Goal: Information Seeking & Learning: Learn about a topic

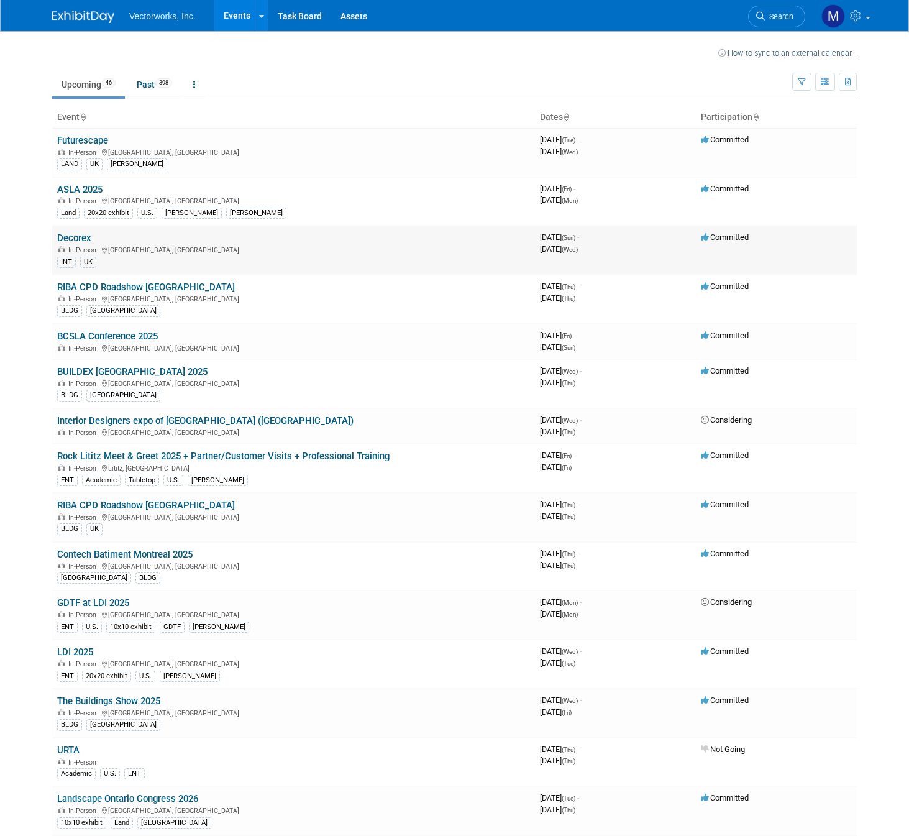
click at [66, 237] on link "Decorex" at bounding box center [74, 237] width 34 height 11
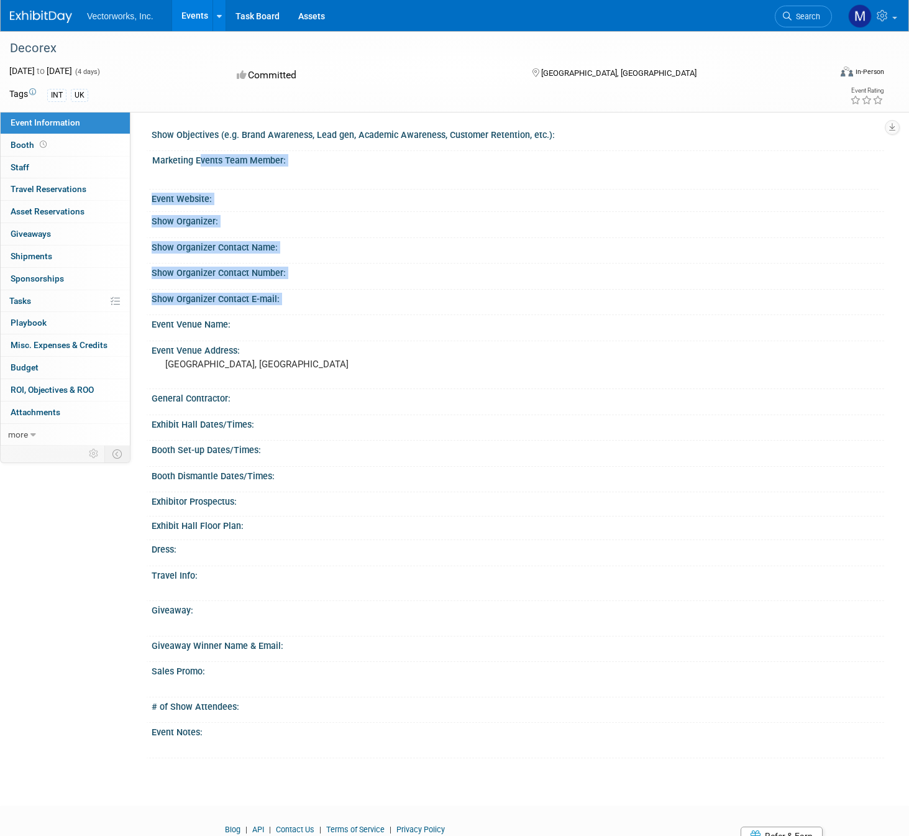
drag, startPoint x: 196, startPoint y: 162, endPoint x: 295, endPoint y: 305, distance: 174.1
click at [295, 305] on div "Show Objectives (e.g. Brand Awareness, Lead gen, Academic Awareness, Customer R…" at bounding box center [512, 442] width 726 height 633
click at [295, 305] on div at bounding box center [518, 307] width 714 height 6
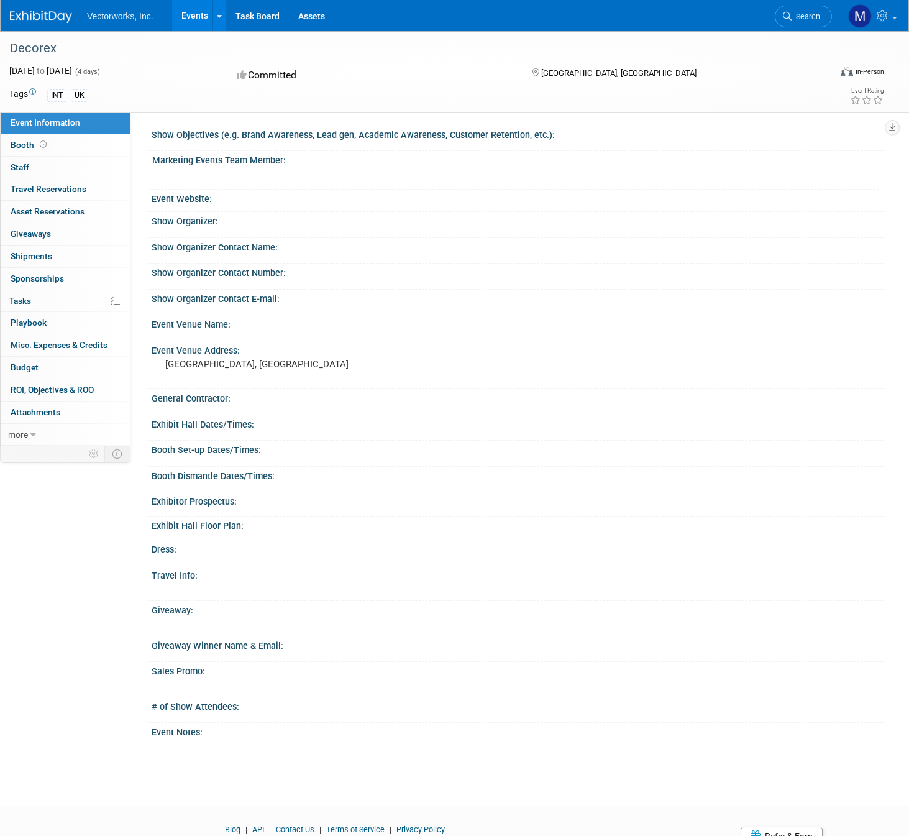
drag, startPoint x: 160, startPoint y: 199, endPoint x: 336, endPoint y: 427, distance: 287.6
click at [336, 427] on div "Show Objectives (e.g. Brand Awareness, Lead gen, Academic Awareness, Customer R…" at bounding box center [512, 442] width 726 height 633
click at [336, 427] on div "Exhibit Hall Dates/Times:" at bounding box center [518, 423] width 733 height 16
drag, startPoint x: 341, startPoint y: 477, endPoint x: 208, endPoint y: 223, distance: 286.8
click at [208, 223] on div "Show Objectives (e.g. Brand Awareness, Lead gen, Academic Awareness, Customer R…" at bounding box center [512, 442] width 726 height 633
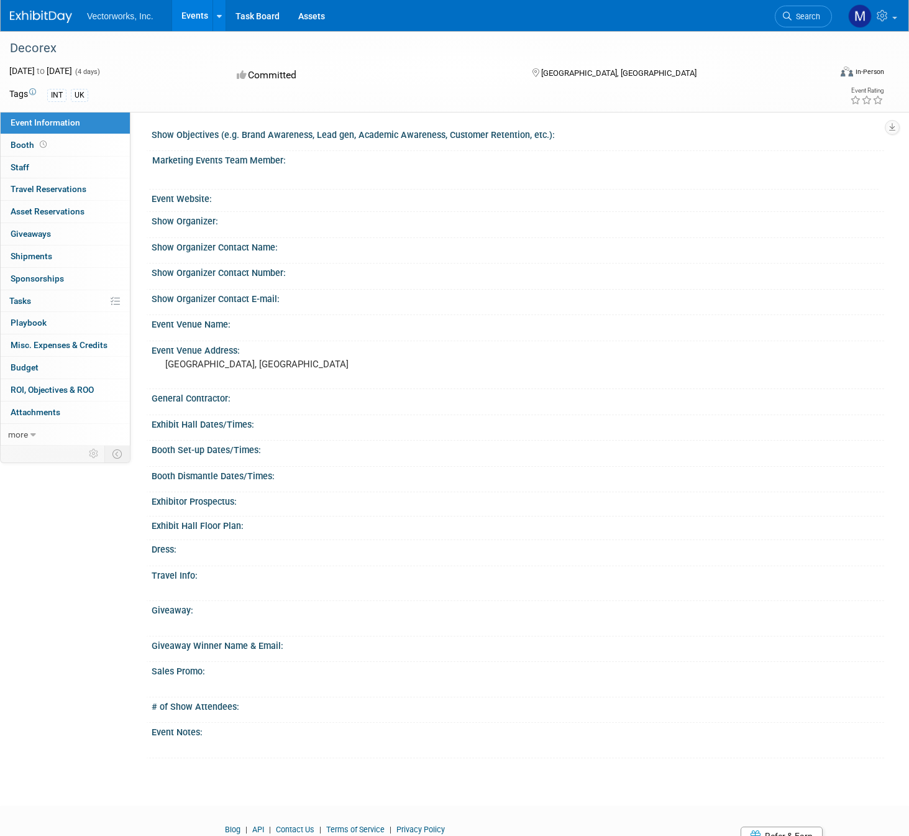
click at [208, 222] on div "Show Organizer:" at bounding box center [518, 220] width 733 height 16
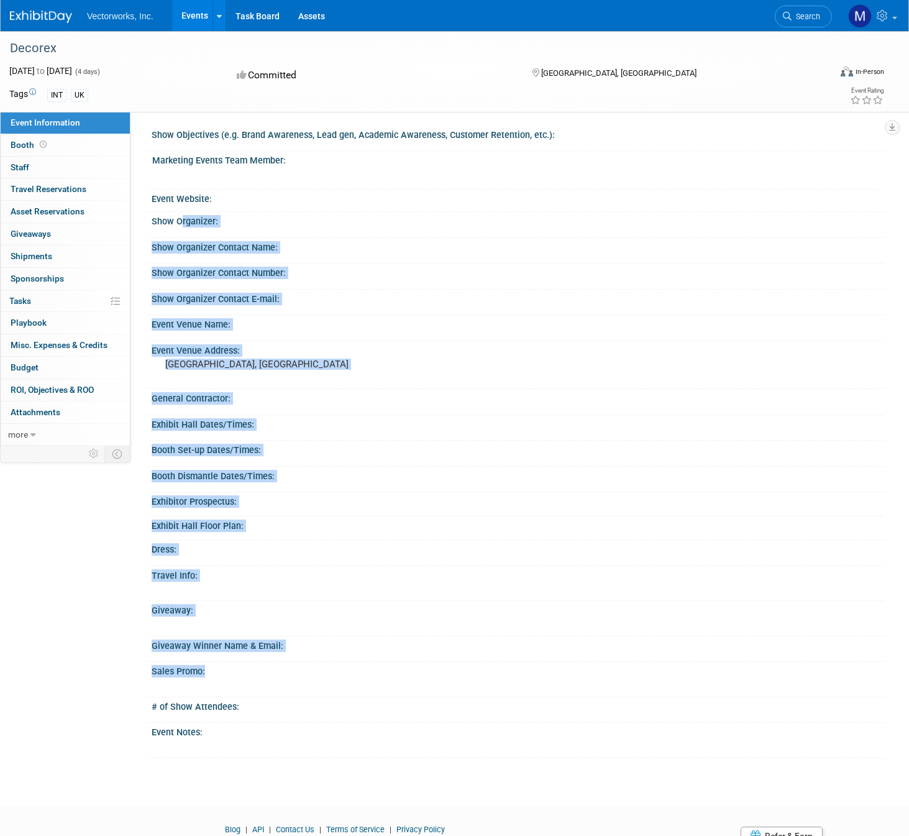
drag, startPoint x: 208, startPoint y: 222, endPoint x: 295, endPoint y: 679, distance: 465.1
click at [295, 679] on div "Show Objectives (e.g. Brand Awareness, Lead gen, Academic Awareness, Customer R…" at bounding box center [512, 442] width 726 height 633
click at [295, 680] on div at bounding box center [449, 686] width 586 height 12
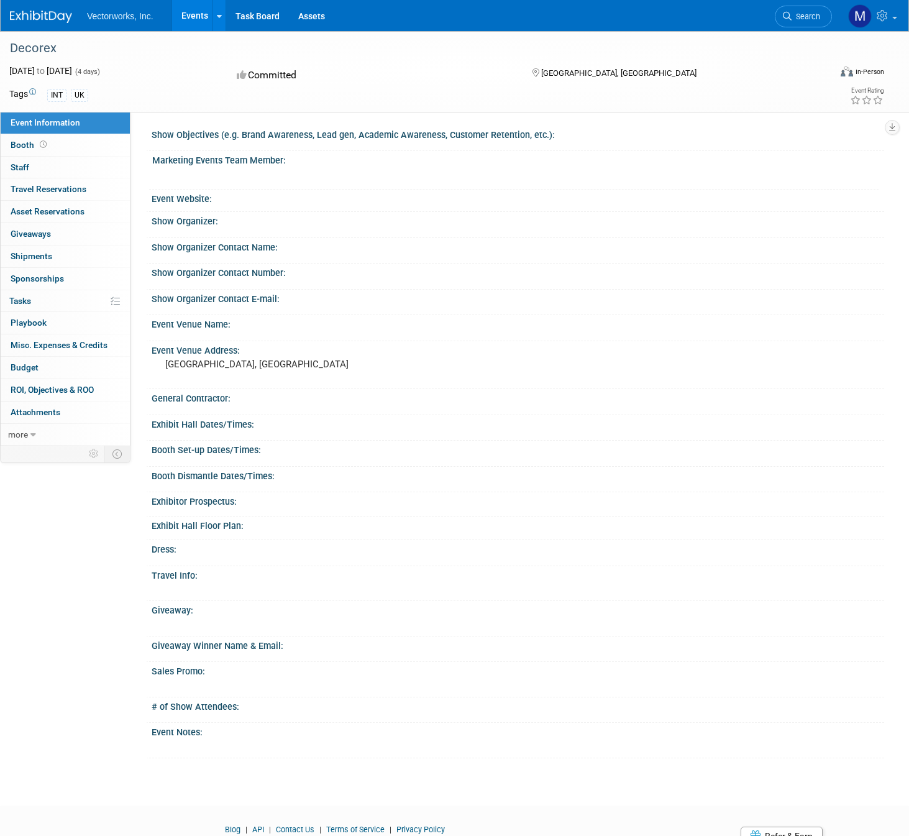
drag, startPoint x: 295, startPoint y: 679, endPoint x: 288, endPoint y: 570, distance: 109.6
click at [288, 570] on div "Show Objectives (e.g. Brand Awareness, Lead gen, Academic Awareness, Customer R…" at bounding box center [512, 442] width 726 height 633
click at [288, 570] on div "Travel Info:" at bounding box center [518, 574] width 733 height 16
click at [45, 163] on link "0 Staff 0" at bounding box center [65, 168] width 129 height 22
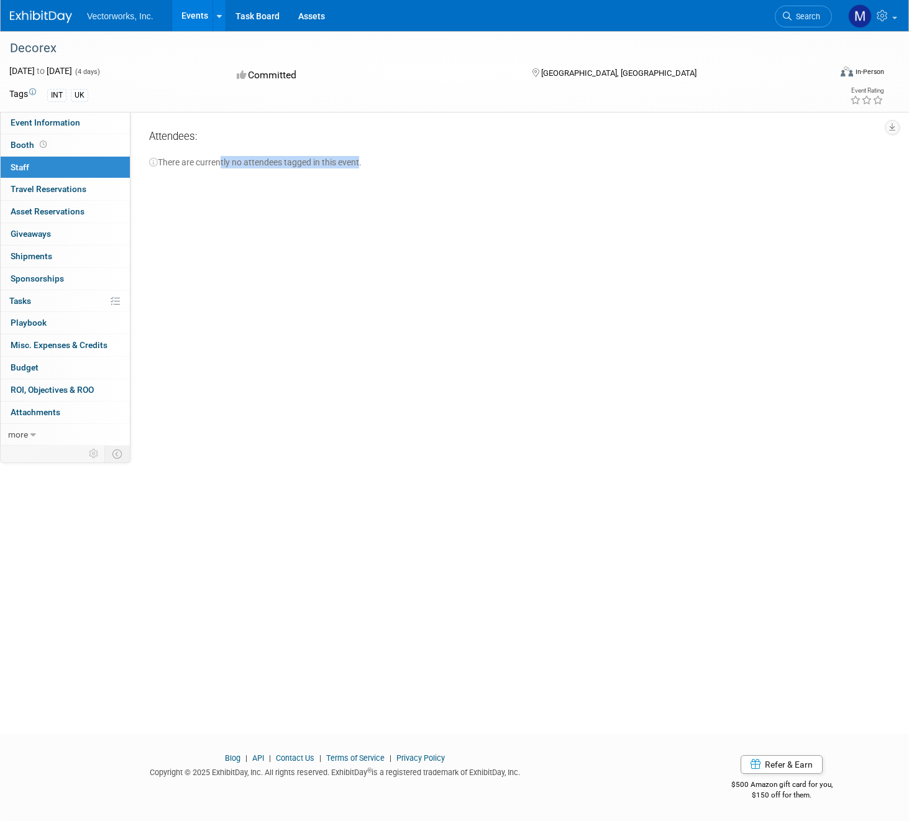
drag, startPoint x: 219, startPoint y: 165, endPoint x: 359, endPoint y: 162, distance: 140.5
click at [359, 162] on div "There are currently no attendees tagged in this event." at bounding box center [512, 156] width 726 height 23
drag, startPoint x: 359, startPoint y: 162, endPoint x: 159, endPoint y: 129, distance: 202.9
click at [159, 129] on div "Attendees: There are currently no attendees tagged in this event." at bounding box center [512, 149] width 726 height 40
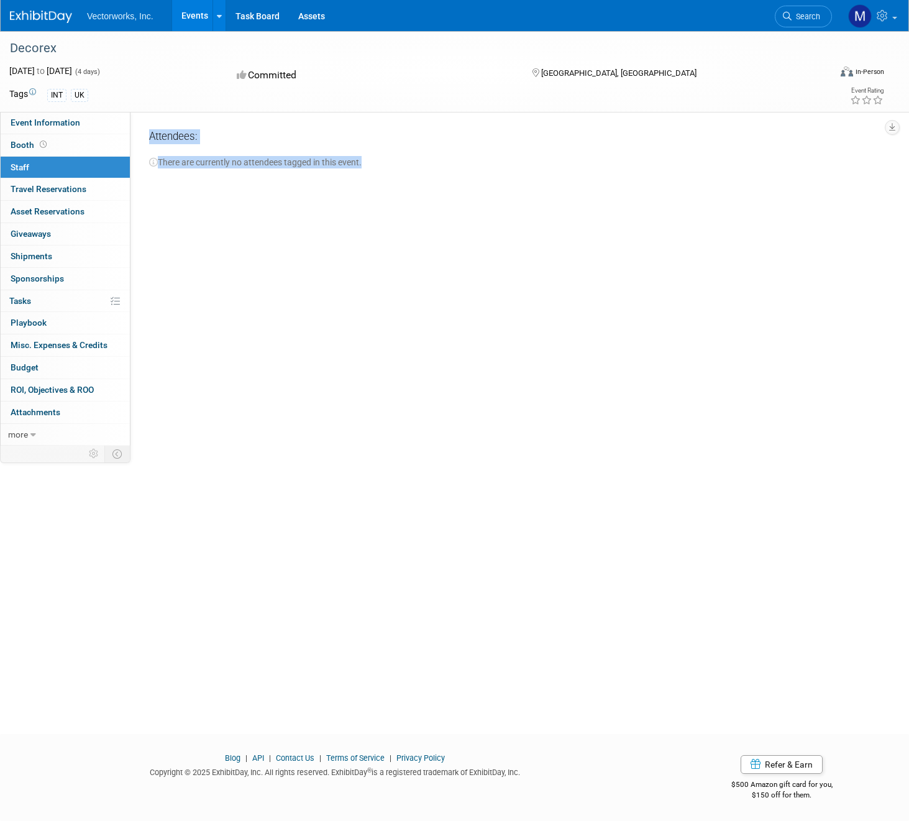
click at [236, 206] on div "Show Objectives (e.g. Brand Awareness, Lead gen, Academic Awareness, Customer R…" at bounding box center [507, 279] width 754 height 334
click at [36, 188] on span "Travel Reservations 0" at bounding box center [49, 189] width 76 height 10
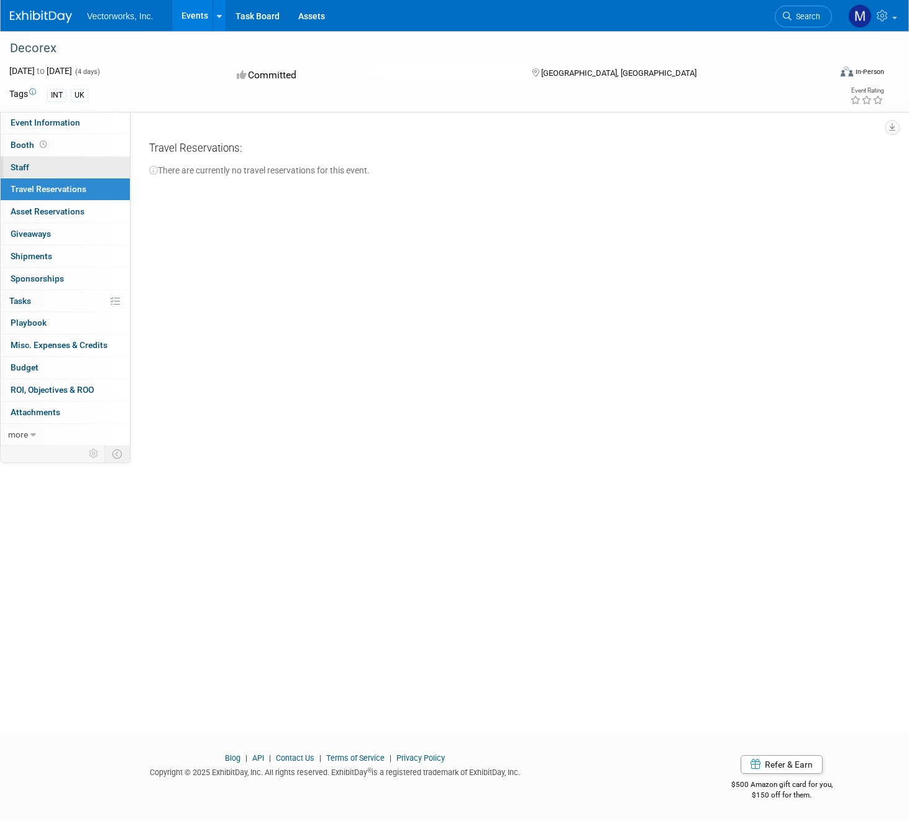
click at [30, 168] on link "0 Staff 0" at bounding box center [65, 168] width 129 height 22
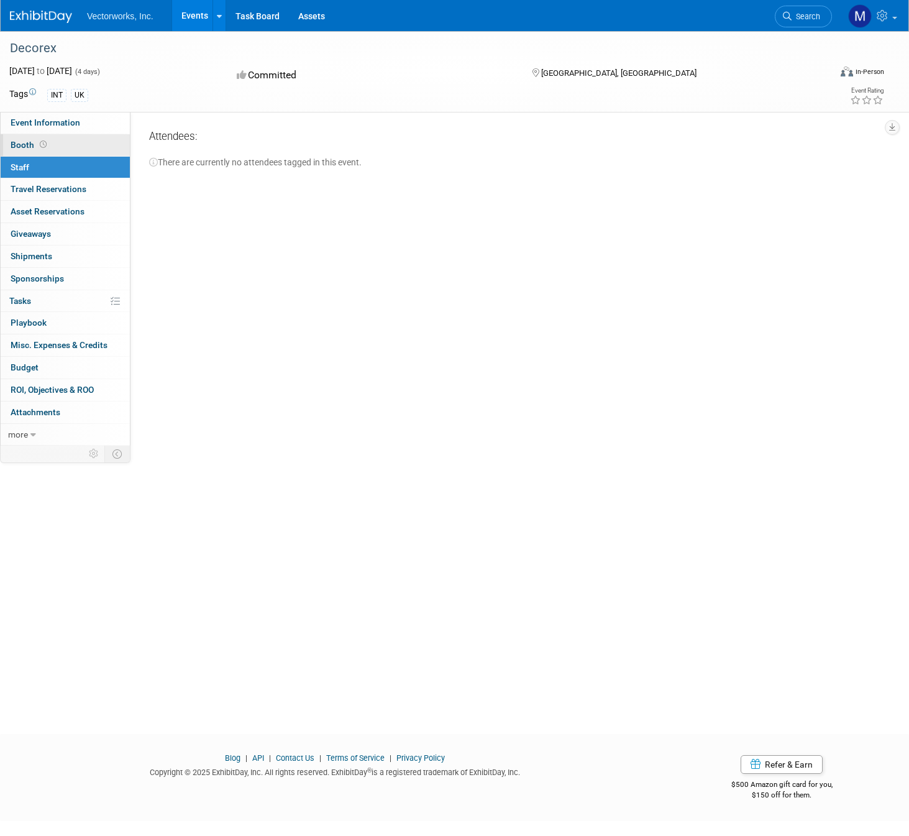
click at [31, 143] on span "Booth" at bounding box center [30, 145] width 39 height 10
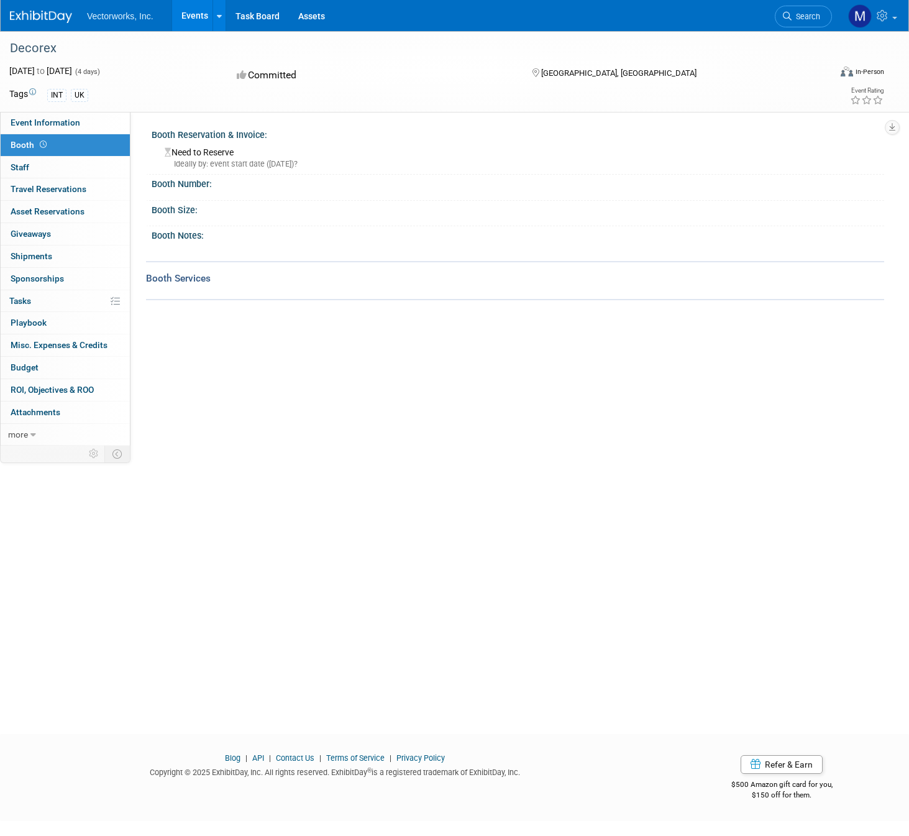
drag, startPoint x: 177, startPoint y: 150, endPoint x: 371, endPoint y: 167, distance: 194.6
click at [371, 167] on div "Need to Reserve Ideally by: event start date (Sun. Oct 12, 2025)?" at bounding box center [518, 156] width 714 height 27
click at [371, 167] on div "Ideally by: event start date (Sun. Oct 12, 2025)?" at bounding box center [520, 163] width 710 height 11
drag, startPoint x: 371, startPoint y: 167, endPoint x: 190, endPoint y: 130, distance: 184.6
click at [190, 130] on div "Booth Reservation & Invoice: Need to Reserve Ideally by: event start date (Sun.…" at bounding box center [515, 150] width 738 height 49
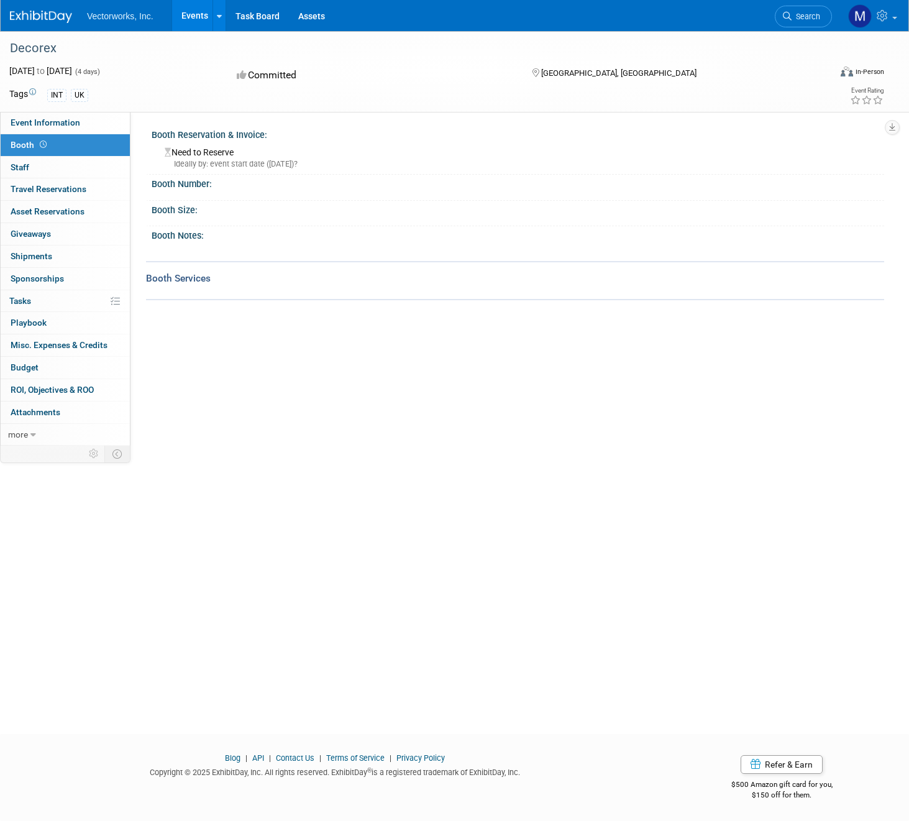
click at [190, 130] on div "Booth Reservation & Invoice:" at bounding box center [518, 134] width 733 height 16
click at [53, 124] on span "Event Information" at bounding box center [46, 122] width 70 height 10
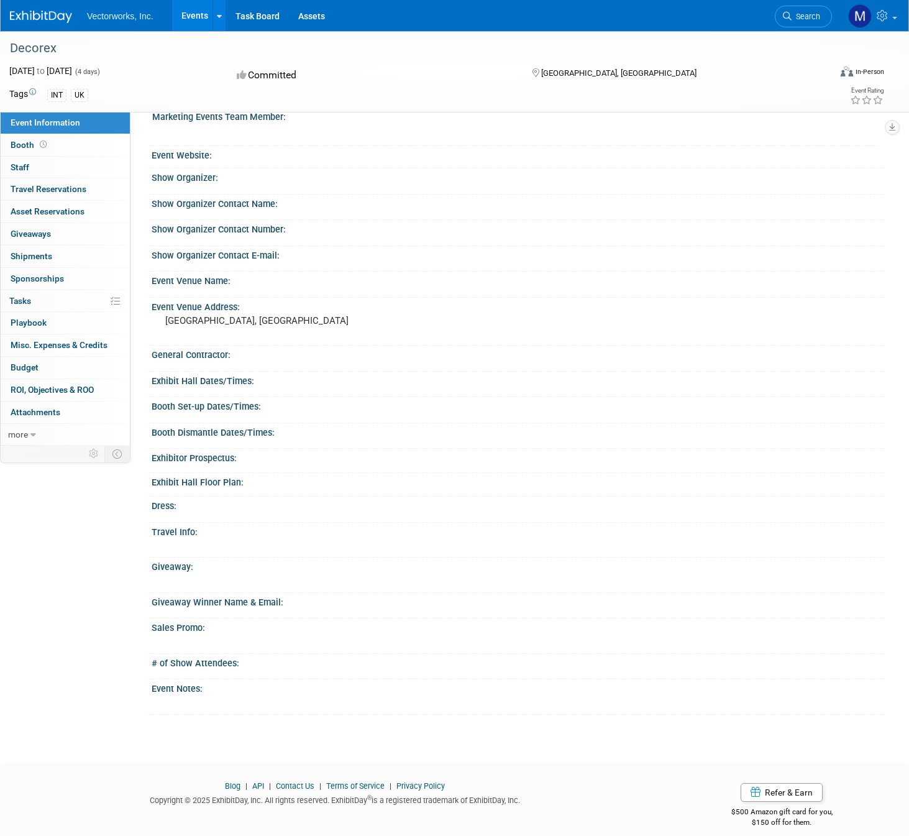
scroll to position [57, 0]
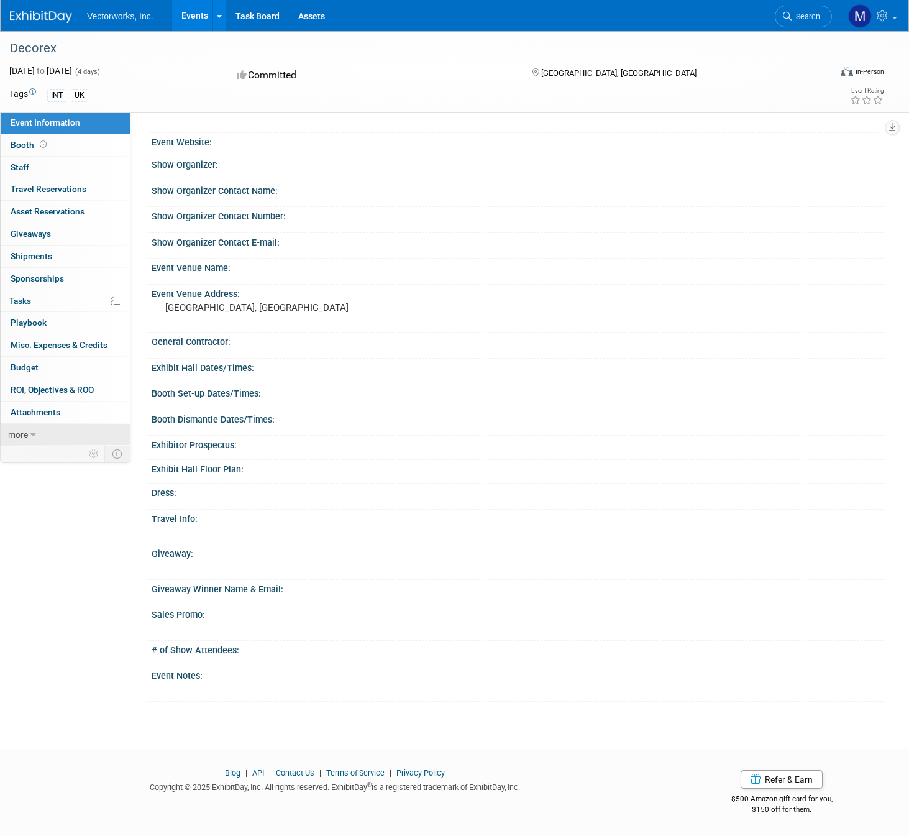
click at [45, 439] on link "more" at bounding box center [65, 435] width 129 height 22
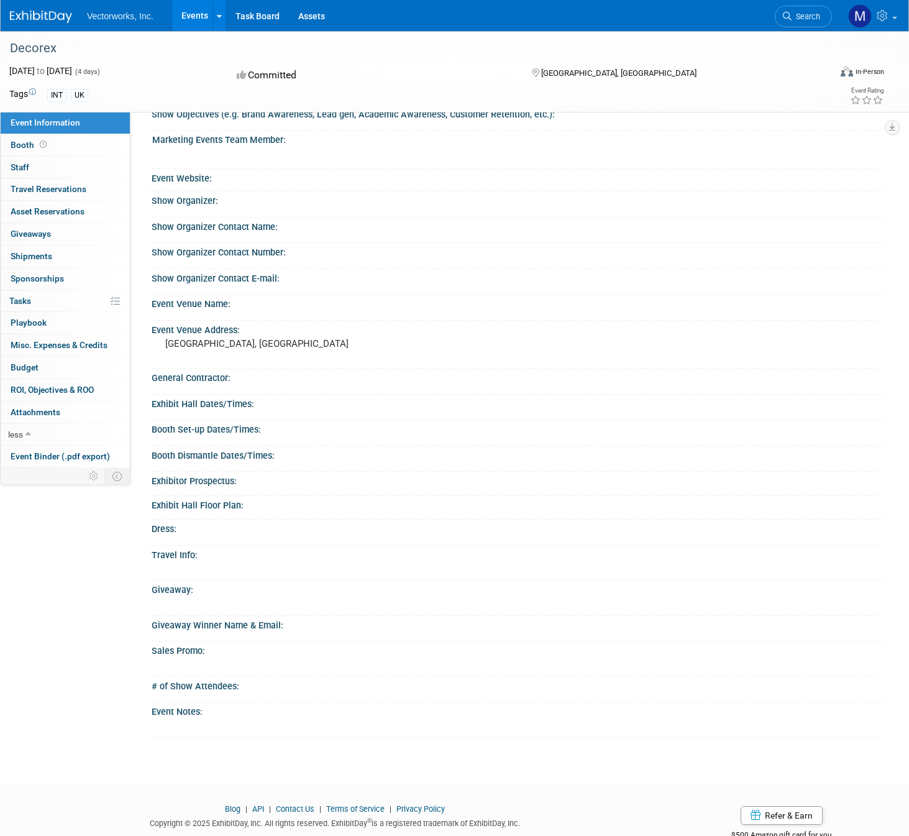
scroll to position [0, 0]
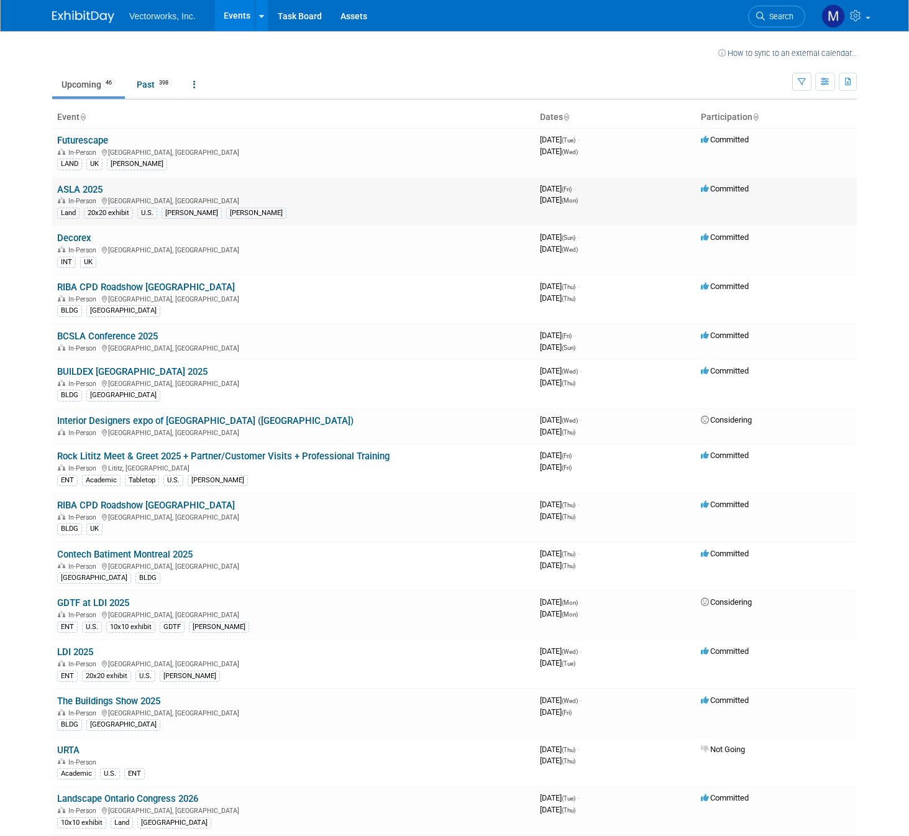
click at [70, 191] on link "ASLA 2025" at bounding box center [79, 189] width 45 height 11
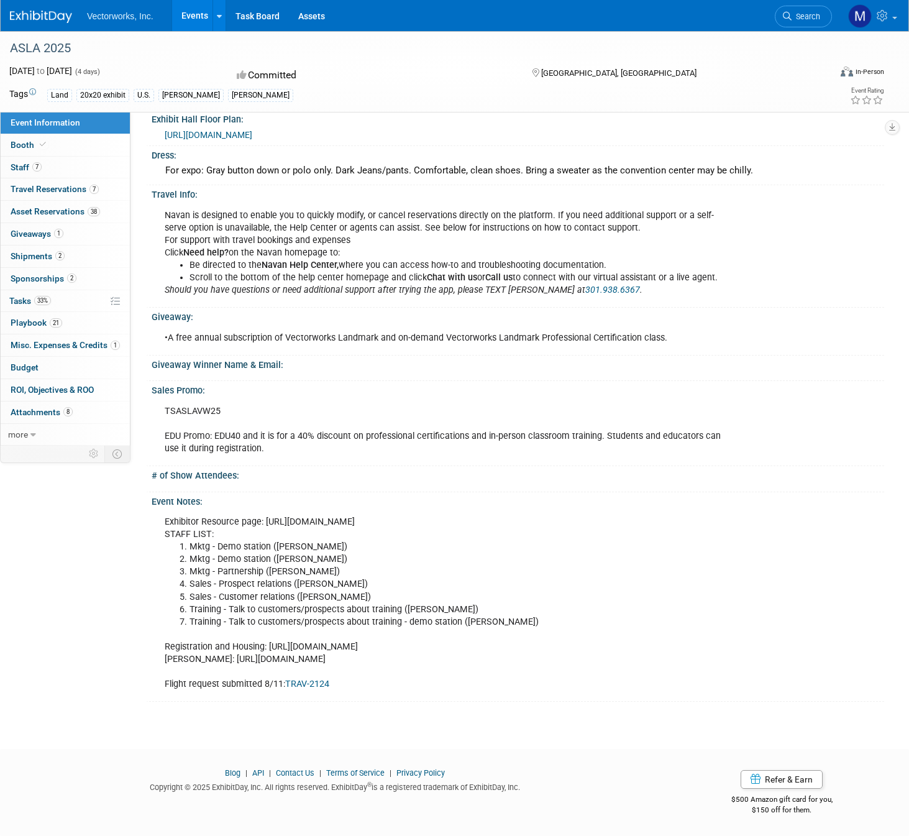
scroll to position [615, 0]
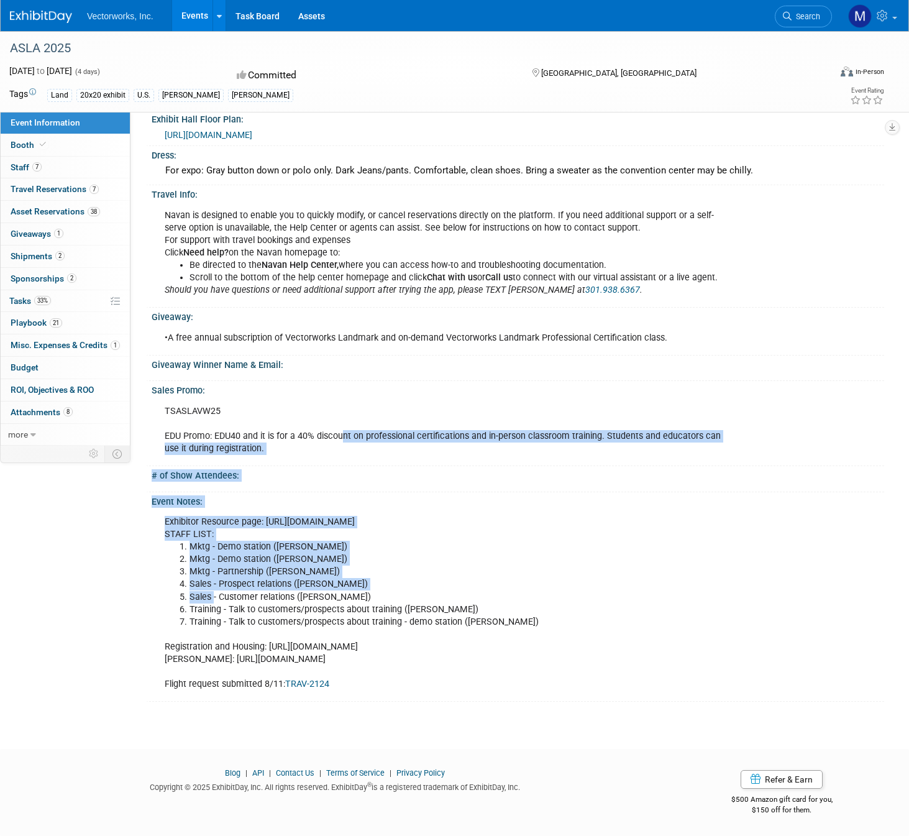
drag, startPoint x: 246, startPoint y: 602, endPoint x: 340, endPoint y: 431, distance: 194.4
click at [340, 431] on div "Show Objectives (e.g. Brand Awareness, Lead gen, Academic Awareness, Customer R…" at bounding box center [512, 130] width 726 height 1143
click at [340, 431] on div "TSASLAVW25 EDU Promo: EDU40 and it is for a 40% discount on professional certif…" at bounding box center [449, 430] width 586 height 62
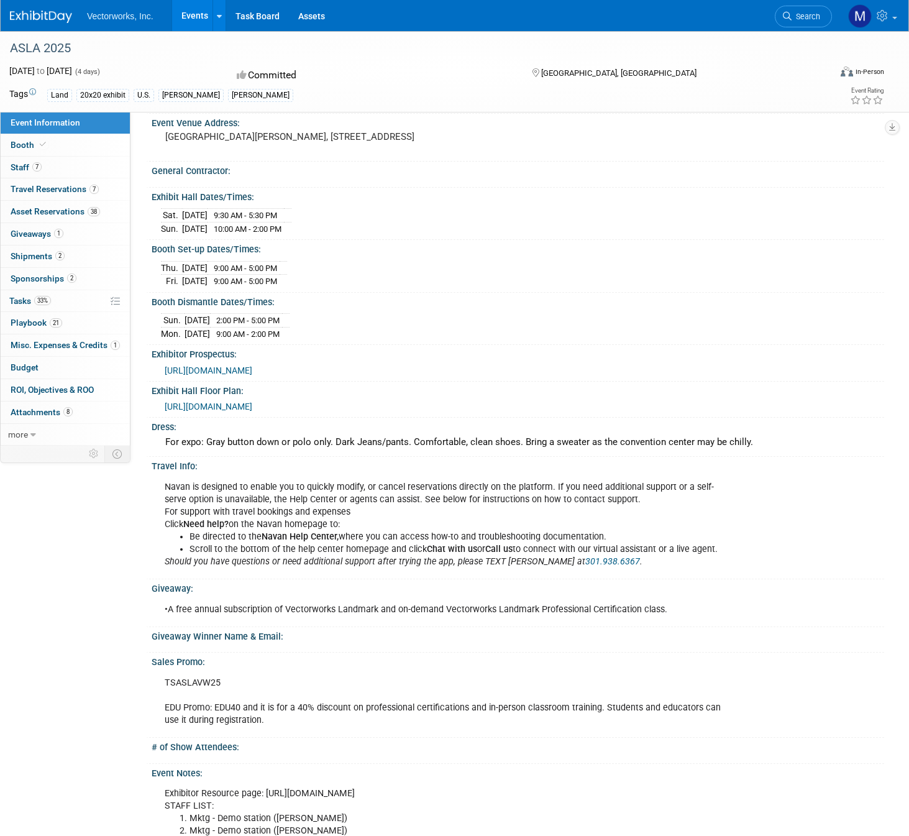
scroll to position [304, 0]
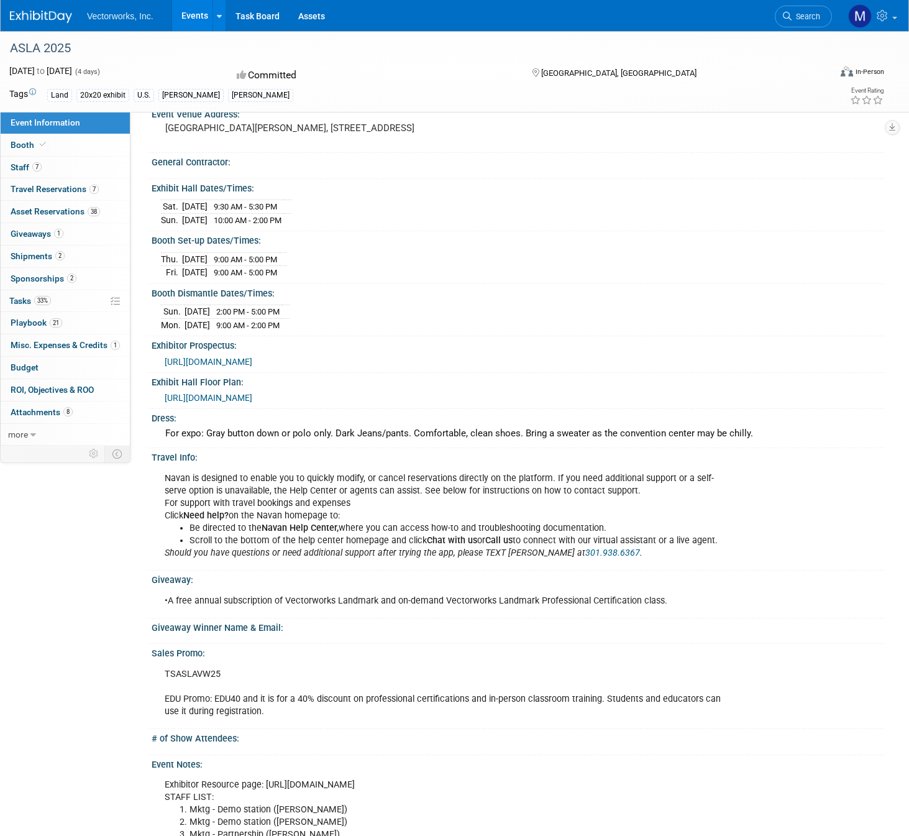
drag, startPoint x: 221, startPoint y: 526, endPoint x: 386, endPoint y: 617, distance: 188.6
click at [386, 570] on div "Travel Info: Navan is designed to enable you to quickly modify, or cancel reser…" at bounding box center [515, 509] width 738 height 122
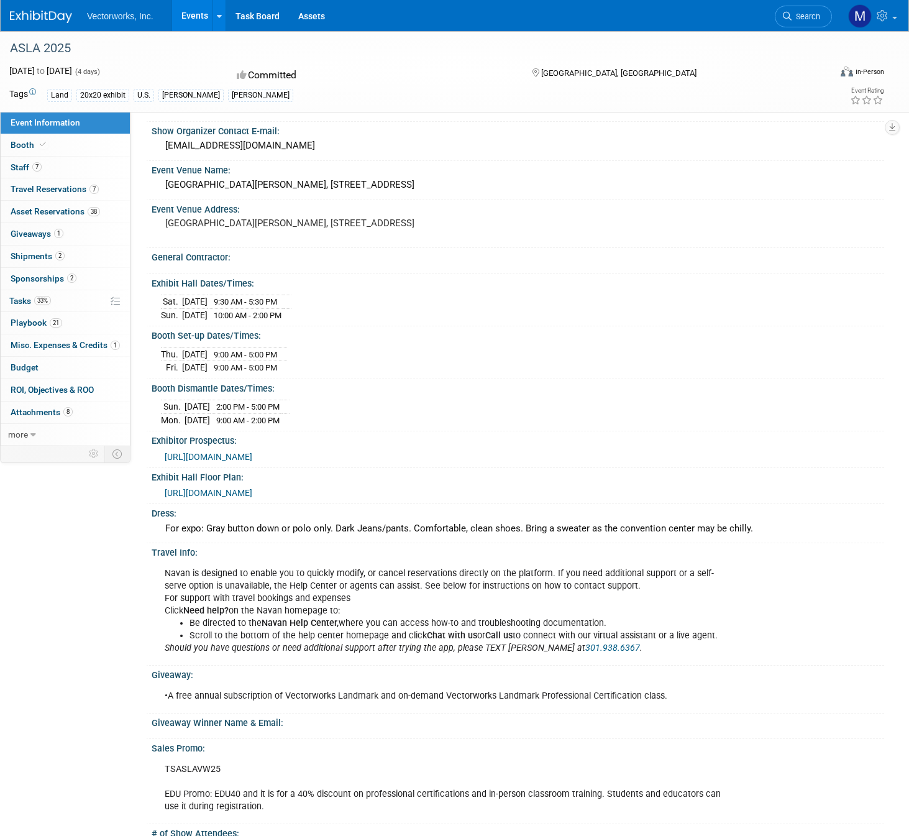
scroll to position [0, 0]
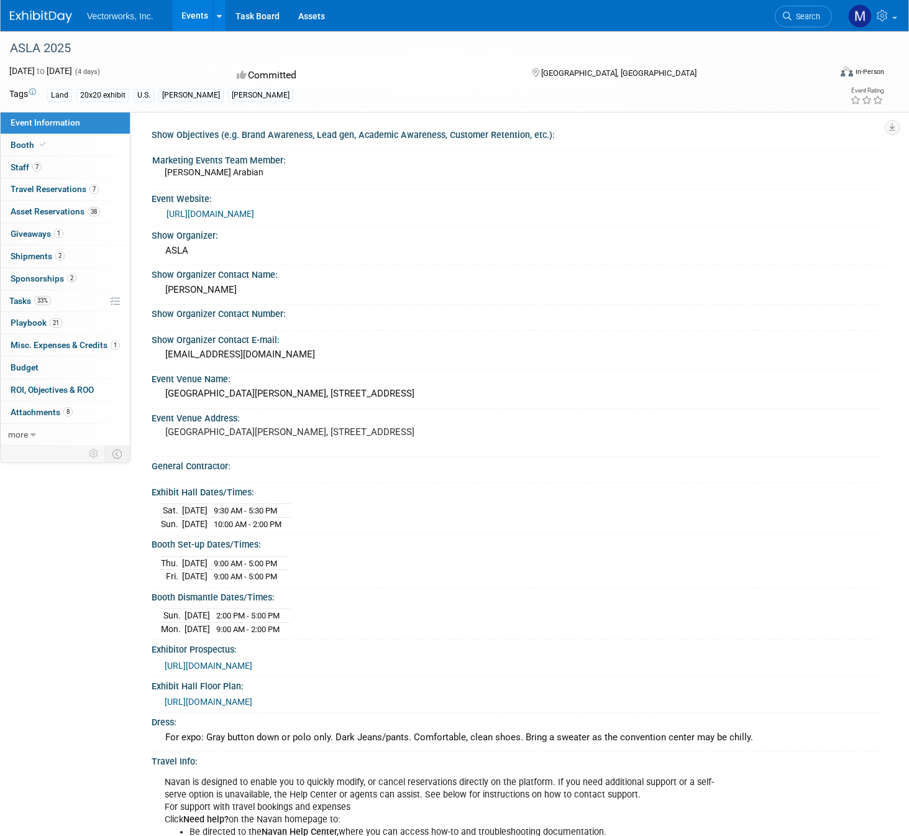
drag, startPoint x: 162, startPoint y: 239, endPoint x: 189, endPoint y: 252, distance: 30.0
click at [189, 252] on div "Show Organizer: ASLA" at bounding box center [515, 245] width 738 height 39
click at [189, 252] on div "ASLA" at bounding box center [518, 250] width 714 height 19
drag, startPoint x: 180, startPoint y: 162, endPoint x: 217, endPoint y: 170, distance: 37.4
click at [217, 170] on div "Marketing Events Team Member: Tania Arabian" at bounding box center [514, 170] width 730 height 38
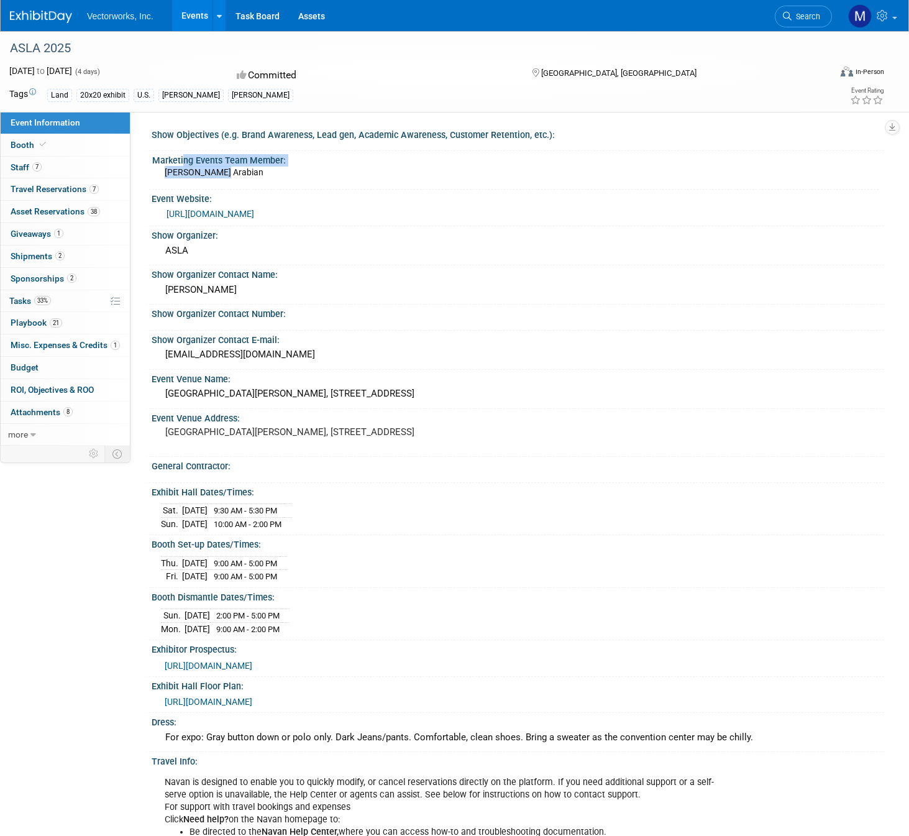
click at [217, 170] on span "Tania Arabian" at bounding box center [214, 172] width 99 height 10
drag, startPoint x: 217, startPoint y: 170, endPoint x: 183, endPoint y: 165, distance: 34.6
click at [183, 165] on div "Marketing Events Team Member: Tania Arabian" at bounding box center [514, 170] width 730 height 38
click at [183, 165] on div "Marketing Events Team Member:" at bounding box center [515, 159] width 726 height 16
click at [24, 163] on span "Staff 7" at bounding box center [26, 167] width 31 height 10
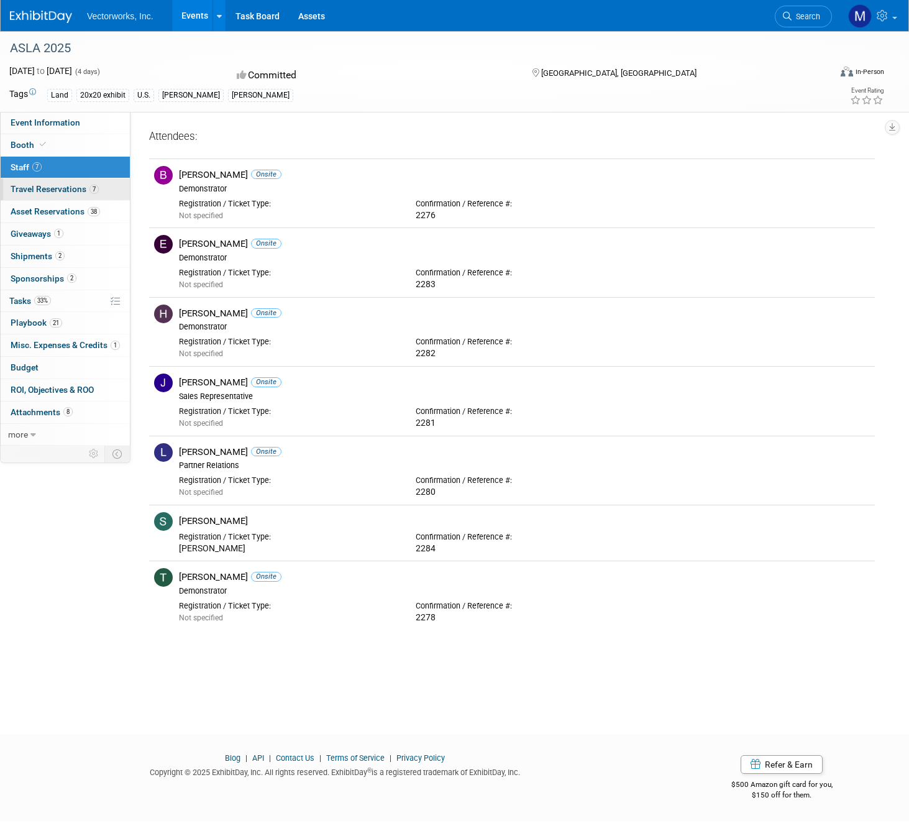
click at [51, 190] on span "Travel Reservations 7" at bounding box center [55, 189] width 88 height 10
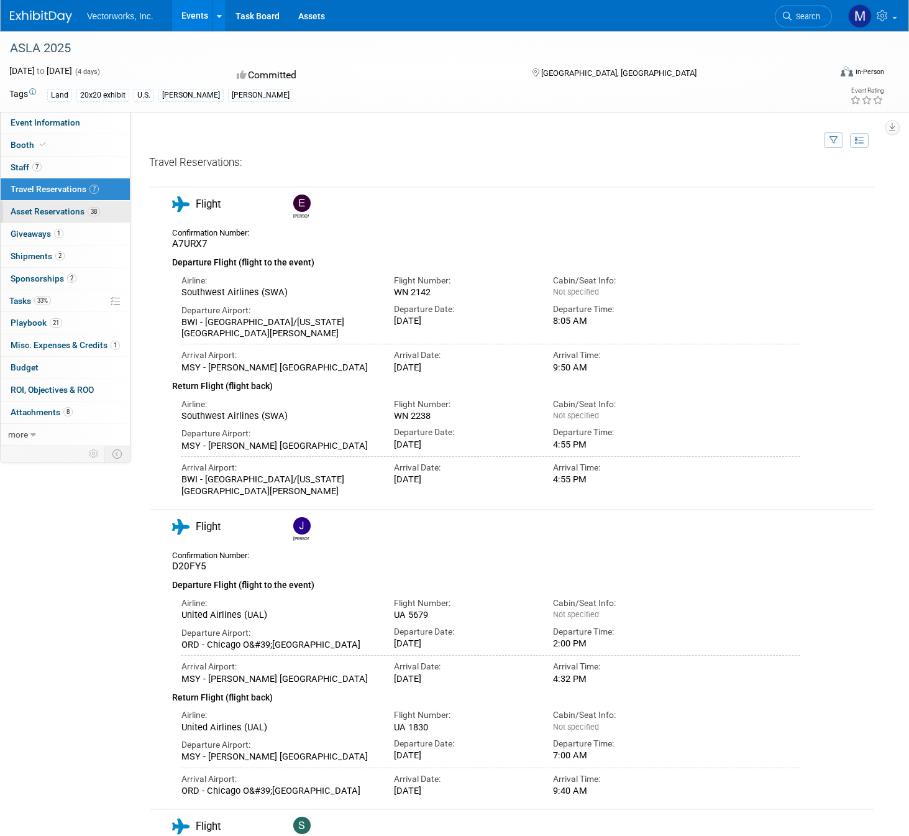
click at [53, 208] on span "Asset Reservations 38" at bounding box center [55, 211] width 89 height 10
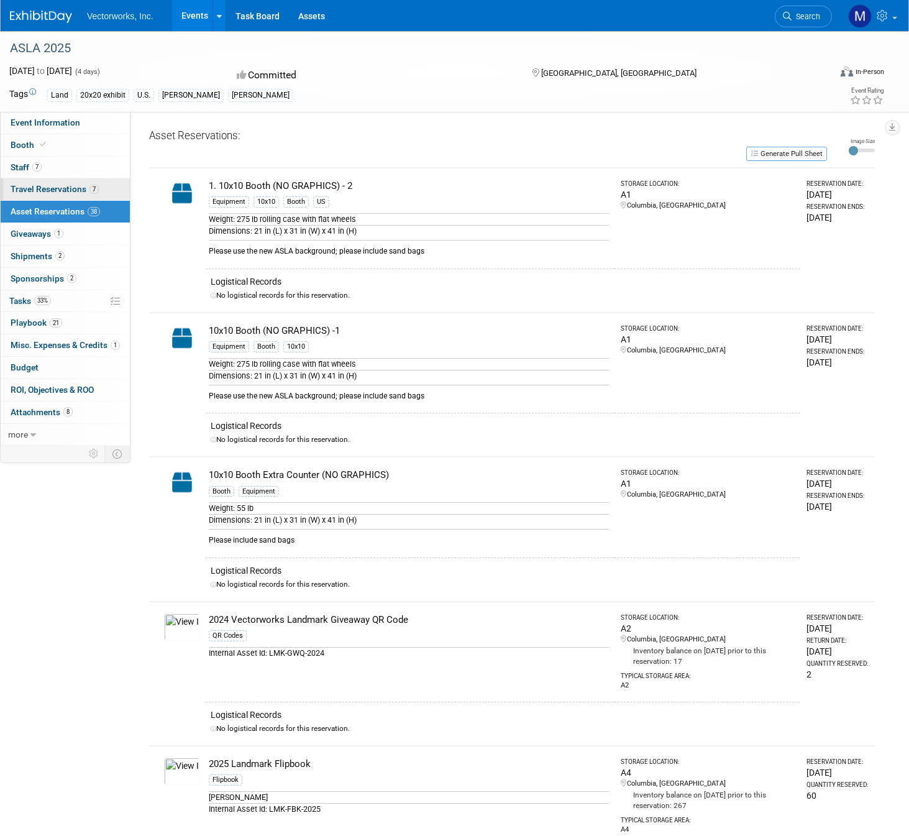
click at [37, 194] on link "7 Travel Reservations 7" at bounding box center [65, 189] width 129 height 22
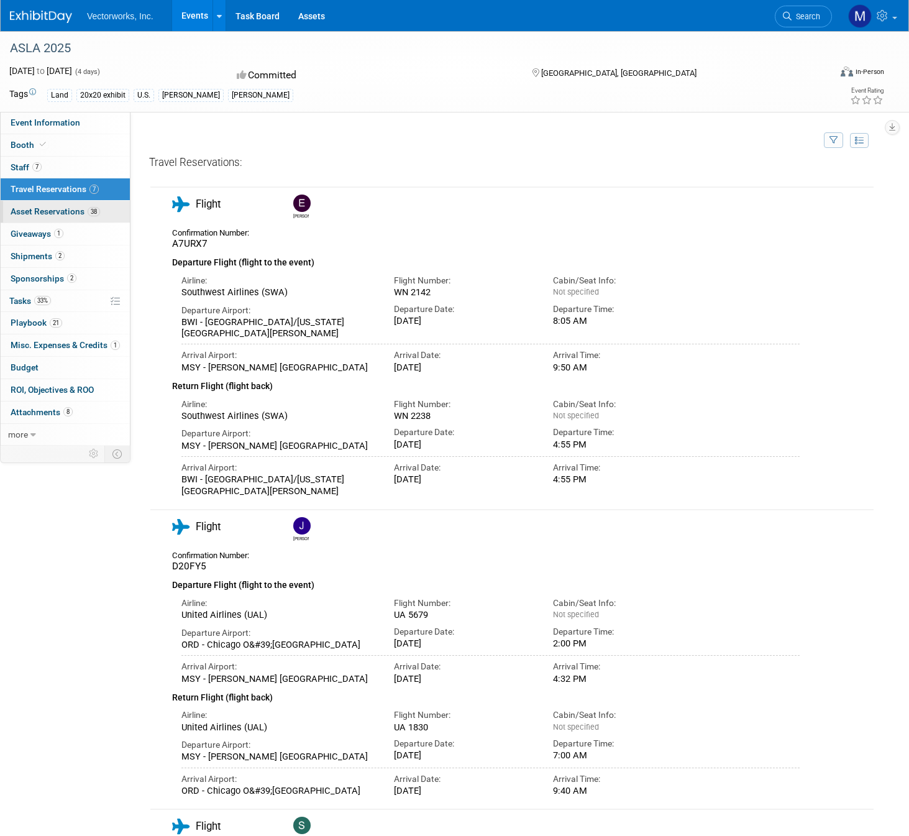
click at [41, 206] on span "Asset Reservations 38" at bounding box center [55, 211] width 89 height 10
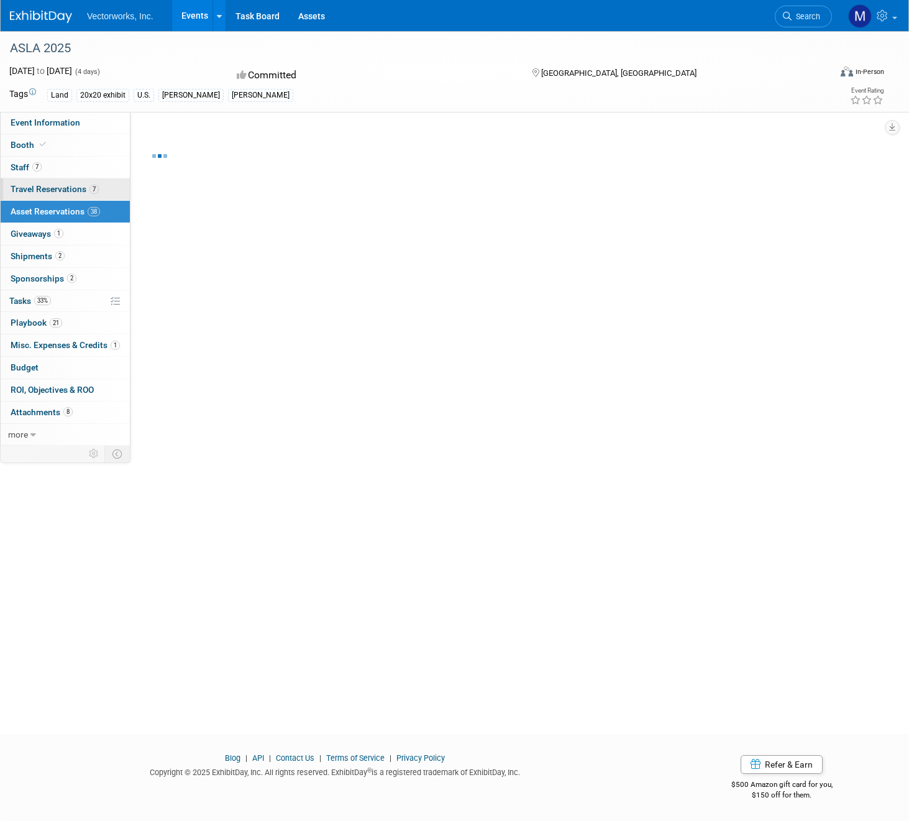
click at [32, 191] on span "Travel Reservations 7" at bounding box center [55, 189] width 88 height 10
click at [42, 209] on span "Asset Reservations 38" at bounding box center [55, 211] width 89 height 10
click at [42, 231] on span "Giveaways 1" at bounding box center [37, 234] width 53 height 10
click at [40, 209] on span "Asset Reservations 38" at bounding box center [55, 211] width 89 height 10
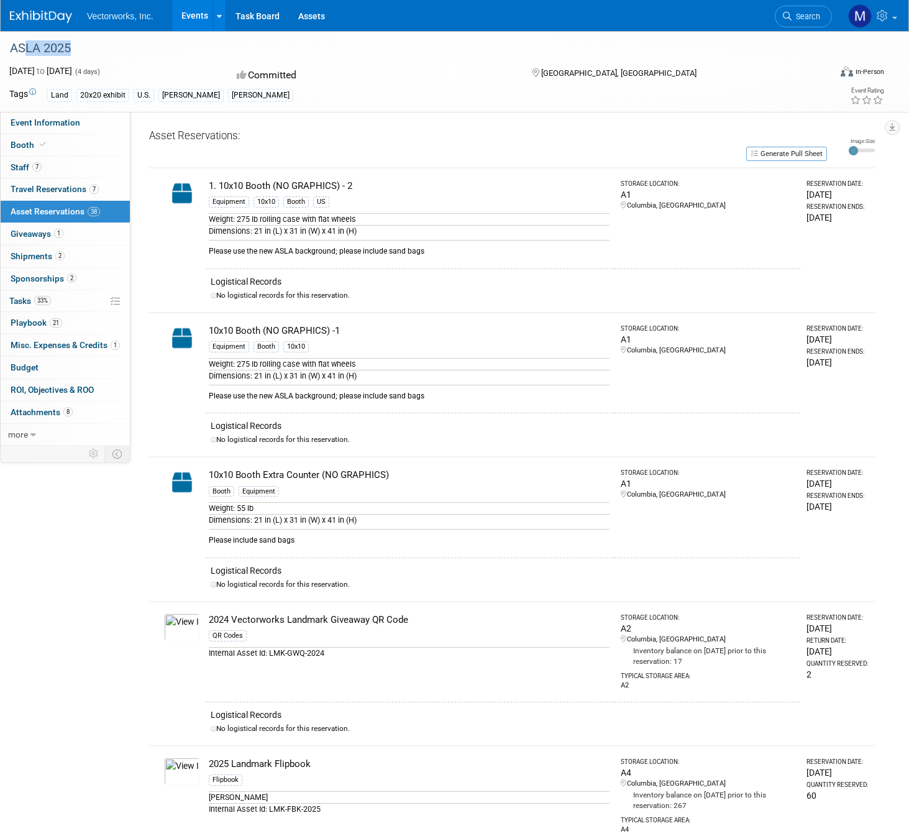
drag, startPoint x: 17, startPoint y: 50, endPoint x: 66, endPoint y: 50, distance: 49.1
click at [66, 50] on div "ASLA 2025" at bounding box center [408, 48] width 804 height 22
click at [53, 139] on link "Booth" at bounding box center [65, 145] width 129 height 22
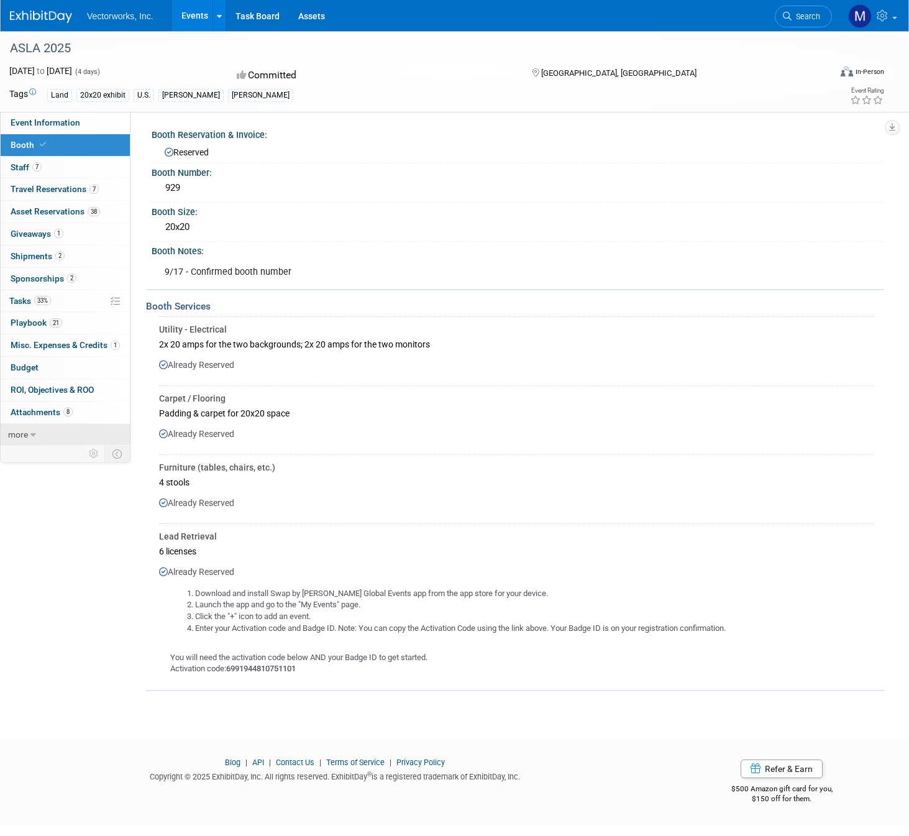
click at [29, 434] on link "more" at bounding box center [65, 435] width 129 height 22
click at [21, 321] on span "Playbook 21" at bounding box center [37, 323] width 52 height 10
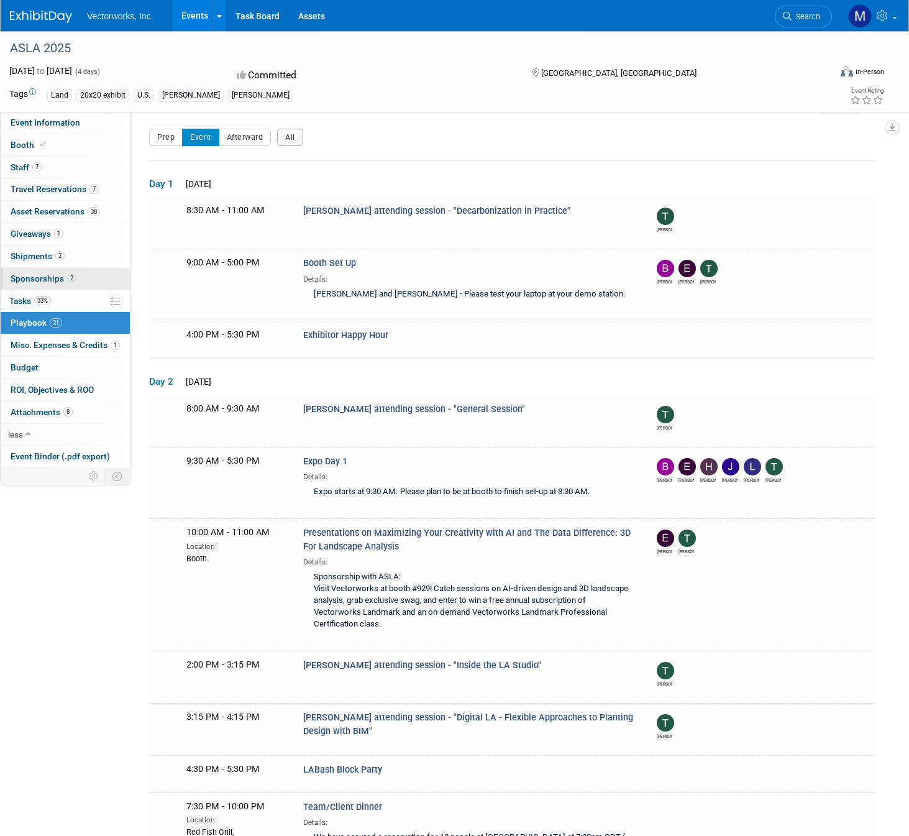
click at [27, 280] on span "Sponsorships 2" at bounding box center [44, 278] width 66 height 10
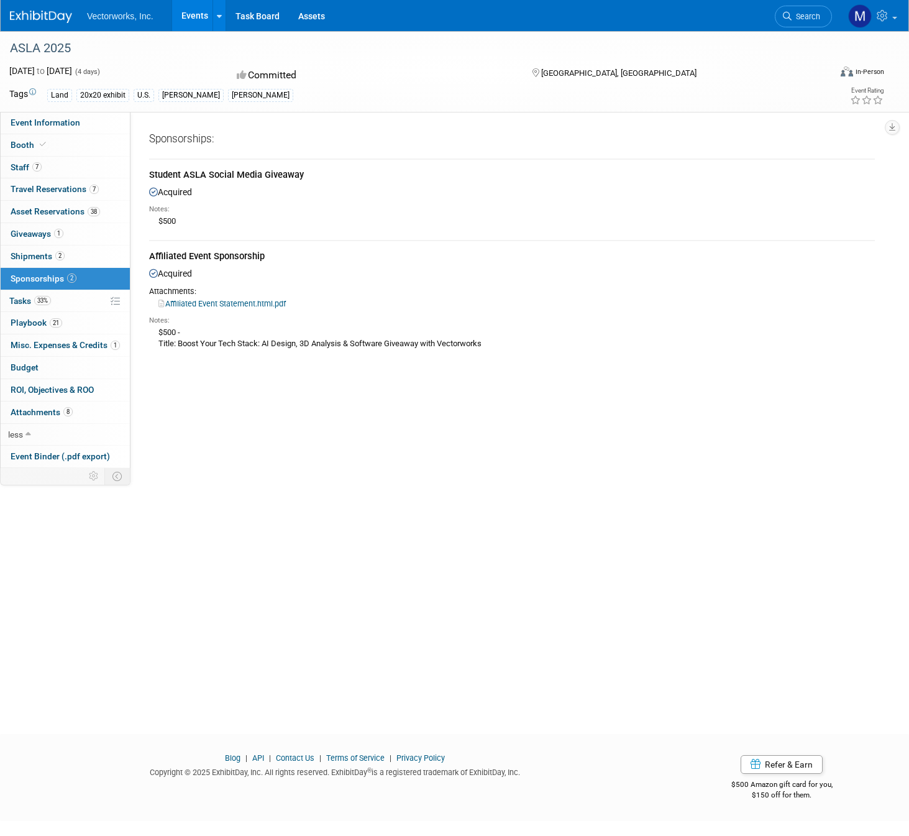
drag, startPoint x: 186, startPoint y: 174, endPoint x: 514, endPoint y: 360, distance: 376.5
click at [514, 360] on div "Student ASLA Social Media Giveaway Acquired Notes: $500 Notes:" at bounding box center [512, 256] width 726 height 211
click at [514, 360] on td "Affiliated Event Sponsorship Acquired Attachments: Affiliated Event Statement.h…" at bounding box center [512, 301] width 726 height 122
drag, startPoint x: 400, startPoint y: 309, endPoint x: 163, endPoint y: 167, distance: 277.1
click at [163, 167] on div "Student ASLA Social Media Giveaway Acquired Notes: $500 Notes:" at bounding box center [512, 256] width 726 height 211
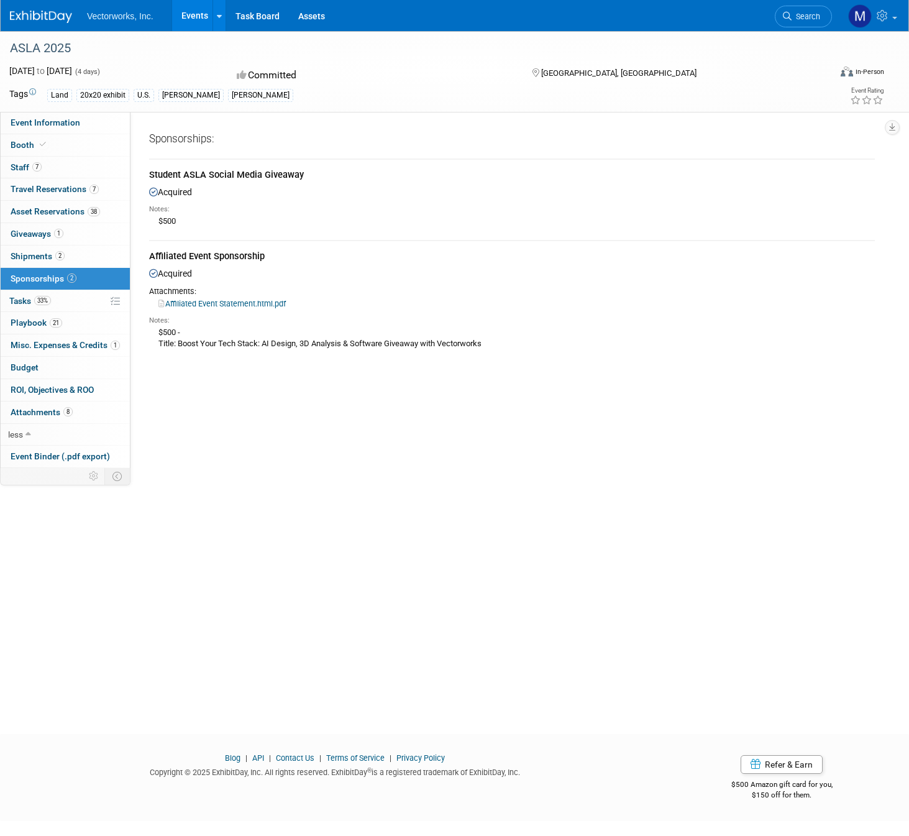
click at [163, 167] on td "Student ASLA Social Media Giveaway Acquired Notes: $500" at bounding box center [512, 199] width 726 height 81
drag, startPoint x: 150, startPoint y: 172, endPoint x: 516, endPoint y: 318, distance: 394.4
click at [516, 318] on div "Student ASLA Social Media Giveaway Acquired Notes: $500 Notes:" at bounding box center [512, 256] width 726 height 211
click at [516, 318] on div "Notes:" at bounding box center [512, 321] width 726 height 10
drag, startPoint x: 513, startPoint y: 334, endPoint x: 149, endPoint y: 139, distance: 412.8
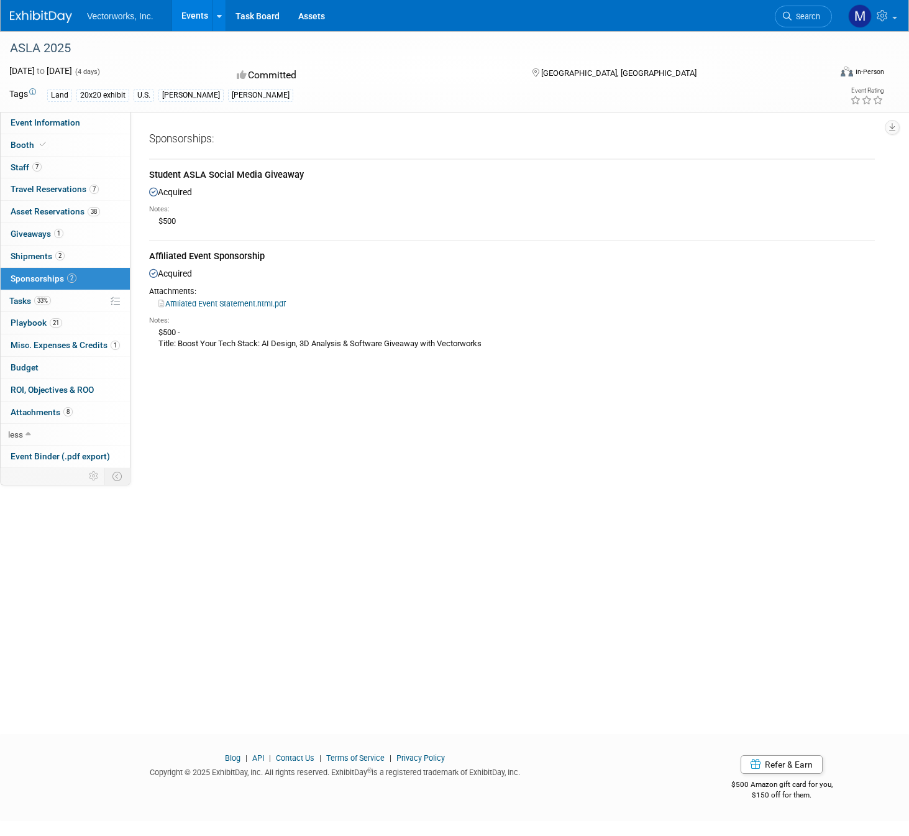
click at [149, 139] on div "Sponsorships: Student ASLA Social Media Giveaway Acquired Notes: $500 Notes:" at bounding box center [512, 247] width 726 height 231
click at [149, 139] on div "Sponsorships:" at bounding box center [512, 141] width 726 height 19
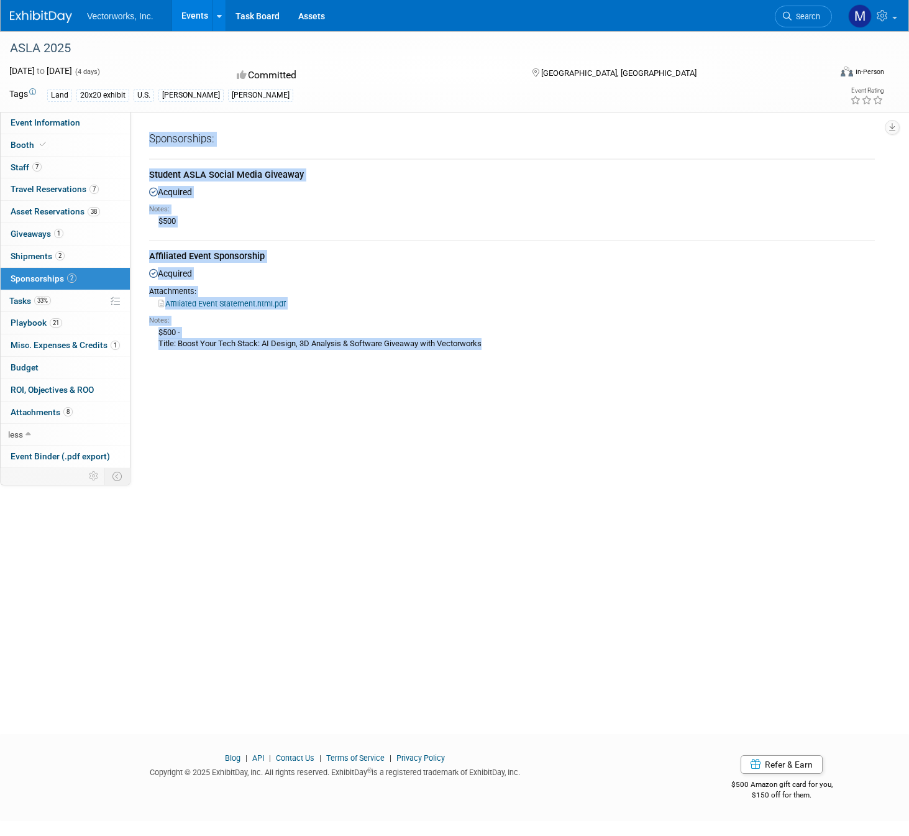
drag, startPoint x: 149, startPoint y: 139, endPoint x: 515, endPoint y: 356, distance: 424.9
click at [515, 356] on div "Sponsorships: Student ASLA Social Media Giveaway Acquired Notes: $500 Notes:" at bounding box center [512, 247] width 726 height 231
click at [515, 356] on td "Affiliated Event Sponsorship Acquired Attachments: Affiliated Event Statement.h…" at bounding box center [512, 301] width 726 height 122
drag, startPoint x: 515, startPoint y: 356, endPoint x: 164, endPoint y: 145, distance: 408.9
click at [164, 145] on div "Sponsorships: Student ASLA Social Media Giveaway Acquired Notes: $500 Notes:" at bounding box center [512, 247] width 726 height 231
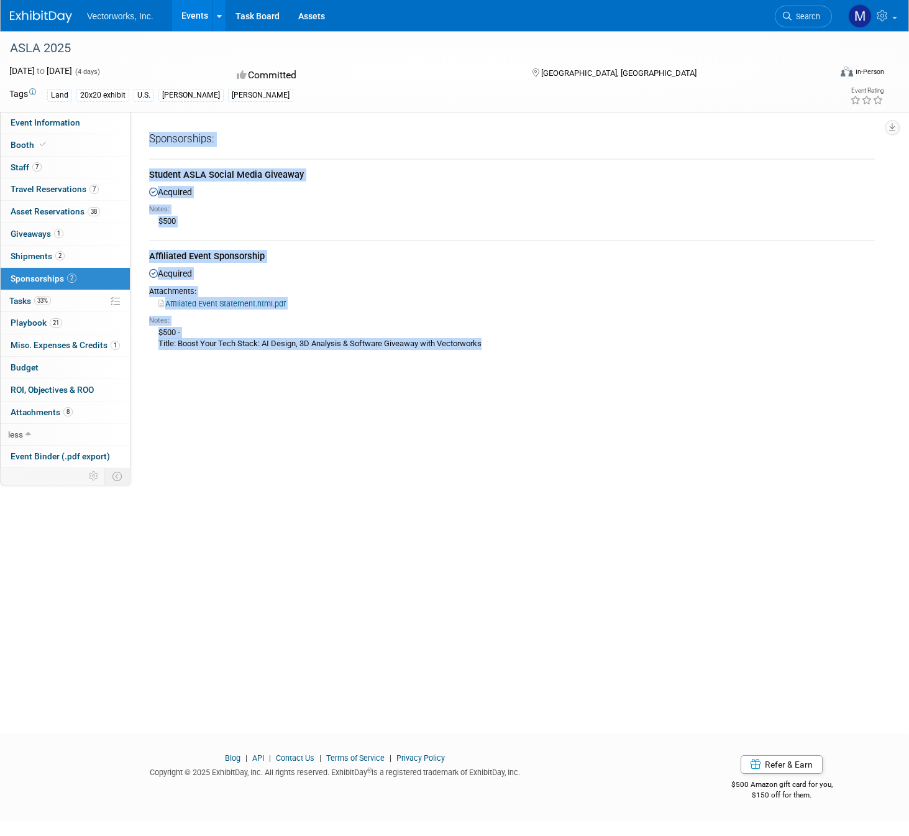
click at [164, 145] on div "Sponsorships:" at bounding box center [512, 141] width 726 height 19
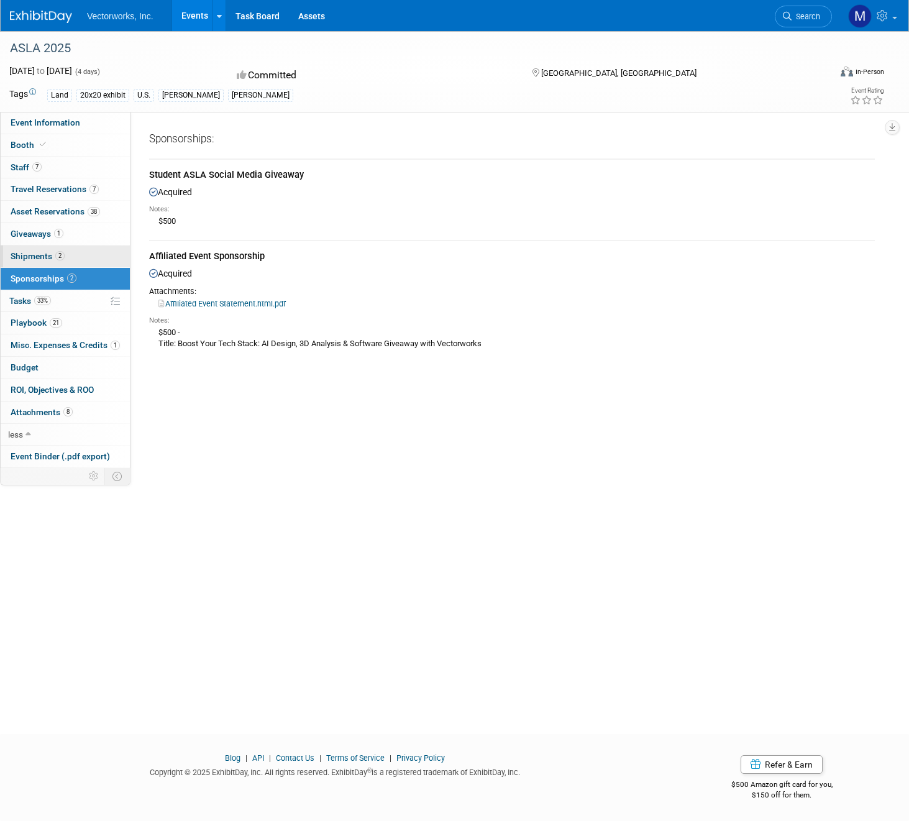
click at [34, 255] on span "Shipments 2" at bounding box center [38, 256] width 54 height 10
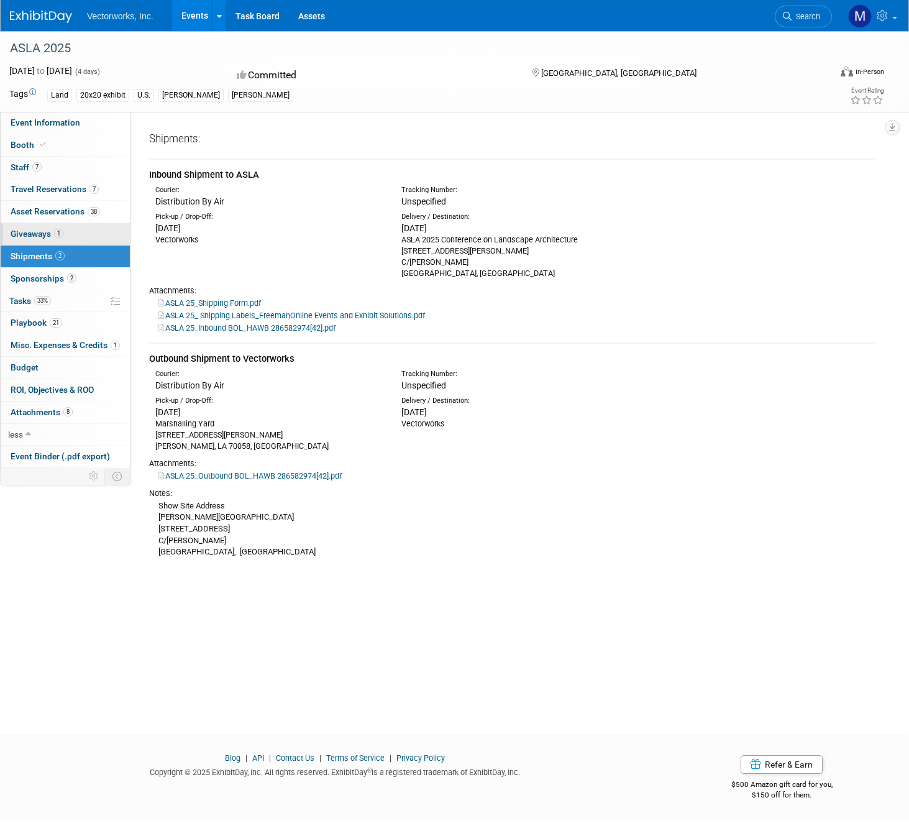
click at [29, 229] on span "Giveaways 1" at bounding box center [37, 234] width 53 height 10
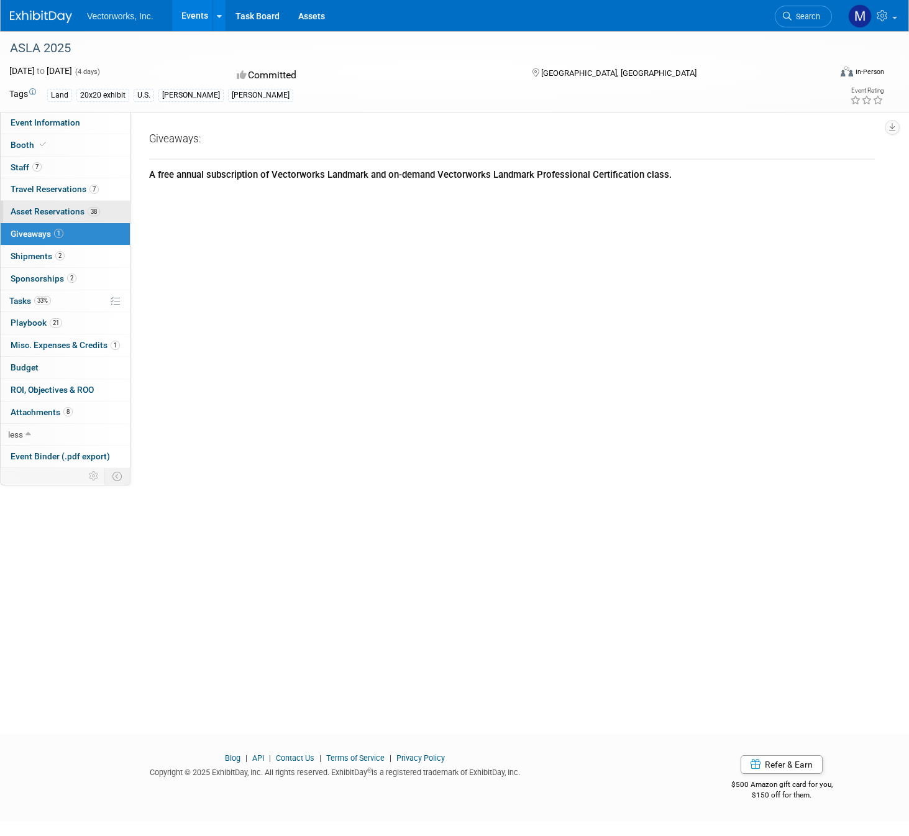
click at [34, 216] on span "Asset Reservations 38" at bounding box center [55, 211] width 89 height 10
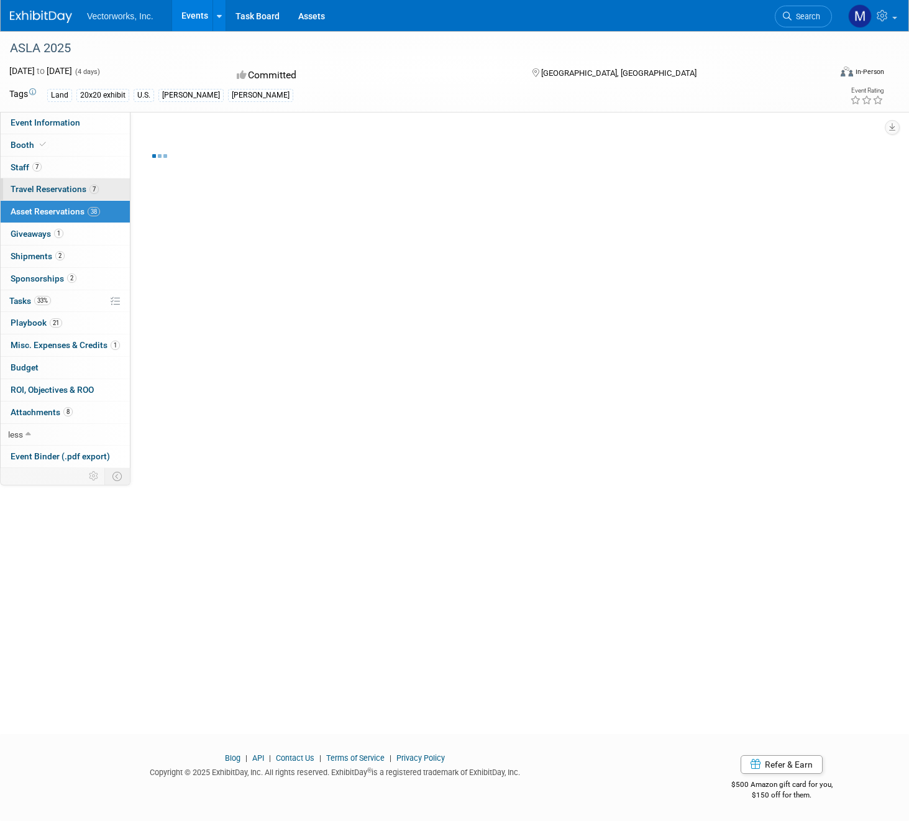
click at [34, 193] on span "Travel Reservations 7" at bounding box center [55, 189] width 88 height 10
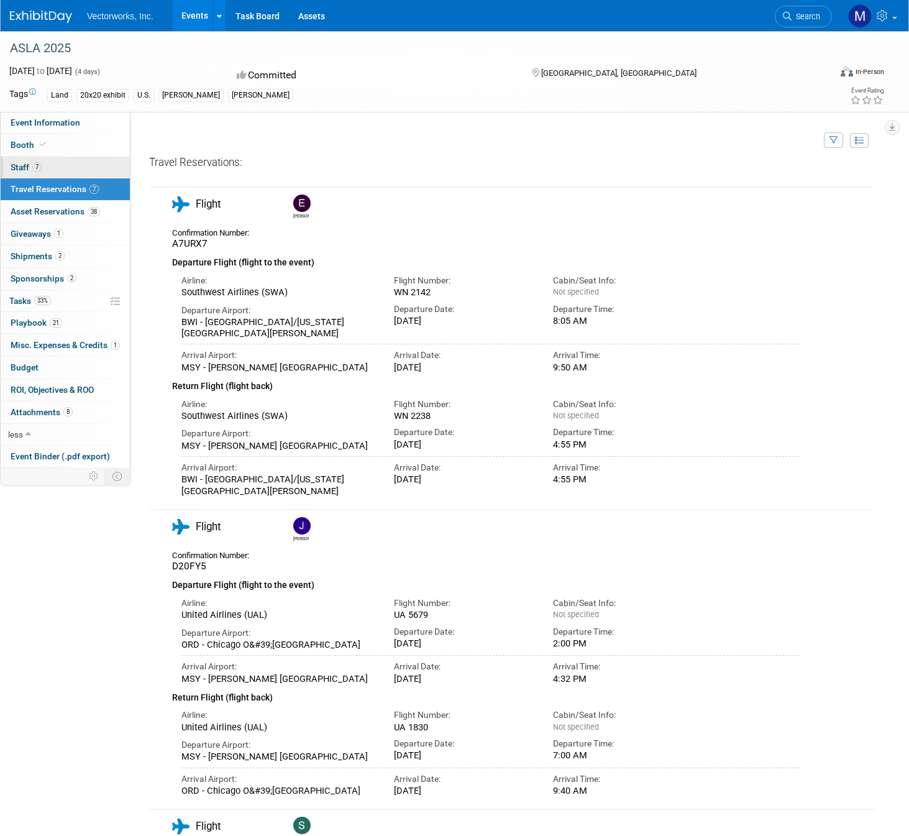
click at [17, 165] on span "Staff 7" at bounding box center [26, 167] width 31 height 10
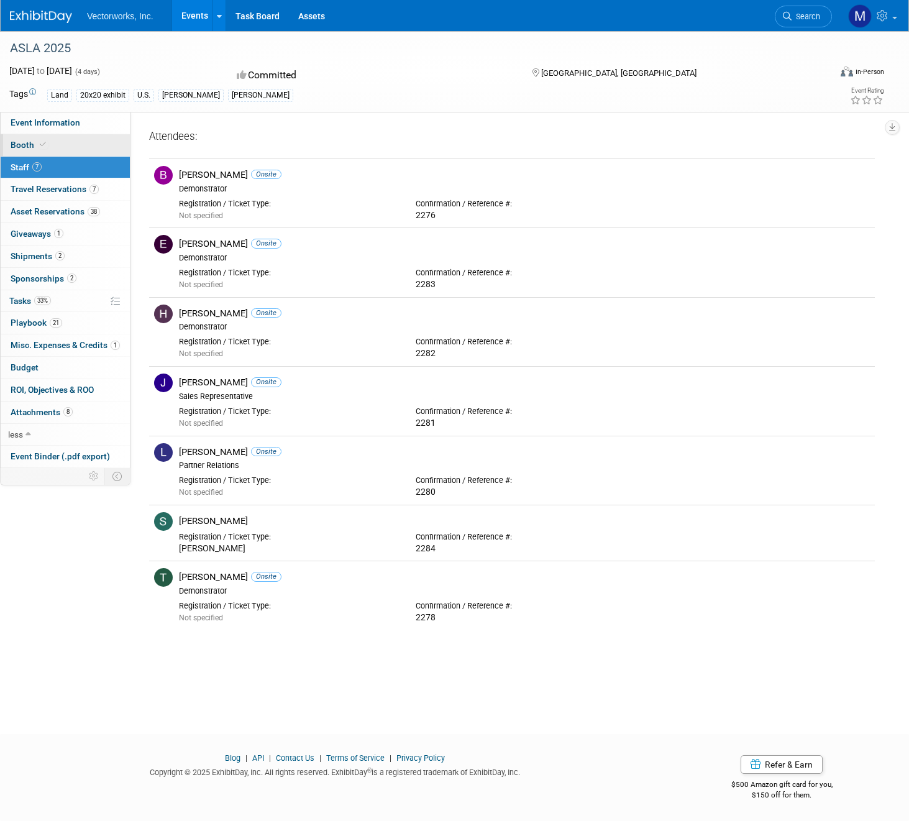
click at [12, 140] on span "Booth" at bounding box center [30, 145] width 38 height 10
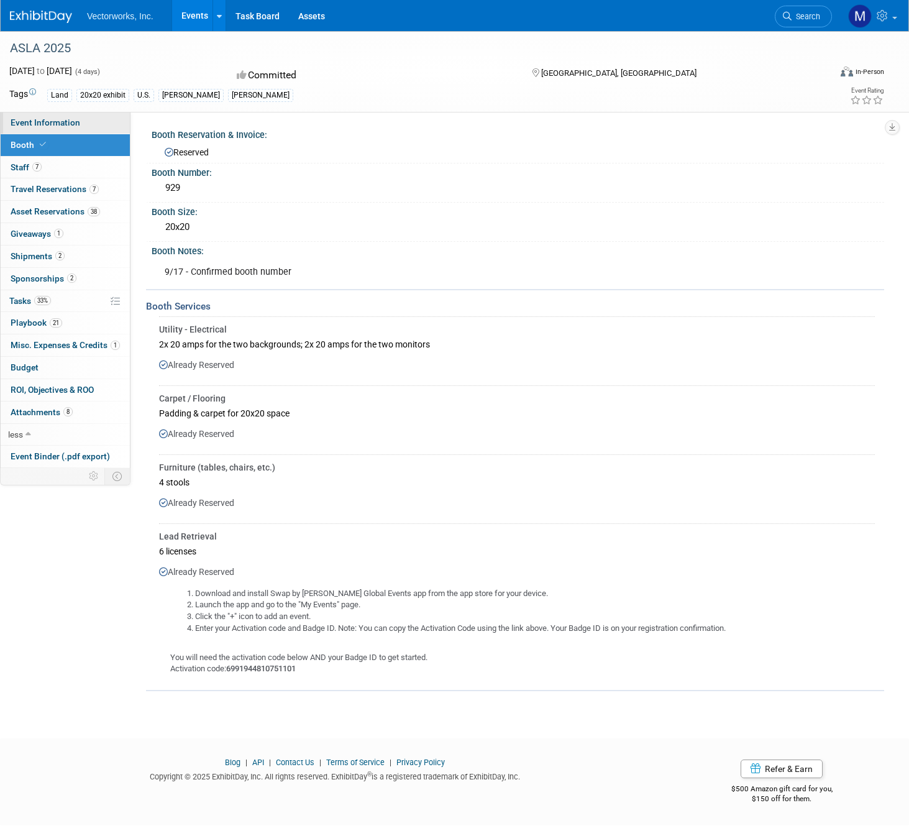
click at [19, 126] on span "Event Information" at bounding box center [46, 122] width 70 height 10
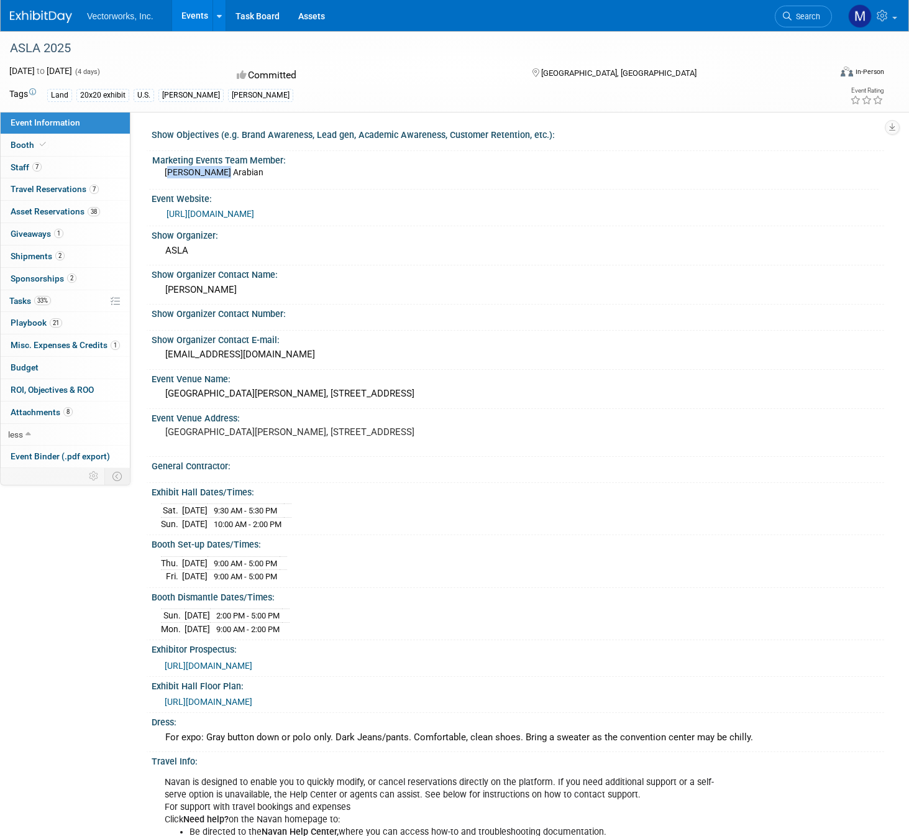
drag, startPoint x: 169, startPoint y: 173, endPoint x: 221, endPoint y: 172, distance: 51.6
click at [221, 172] on div "Tania Arabian" at bounding box center [522, 176] width 714 height 20
drag, startPoint x: 221, startPoint y: 172, endPoint x: 168, endPoint y: 161, distance: 53.4
click at [168, 161] on div "Marketing Events Team Member: Tania Arabian" at bounding box center [514, 170] width 730 height 38
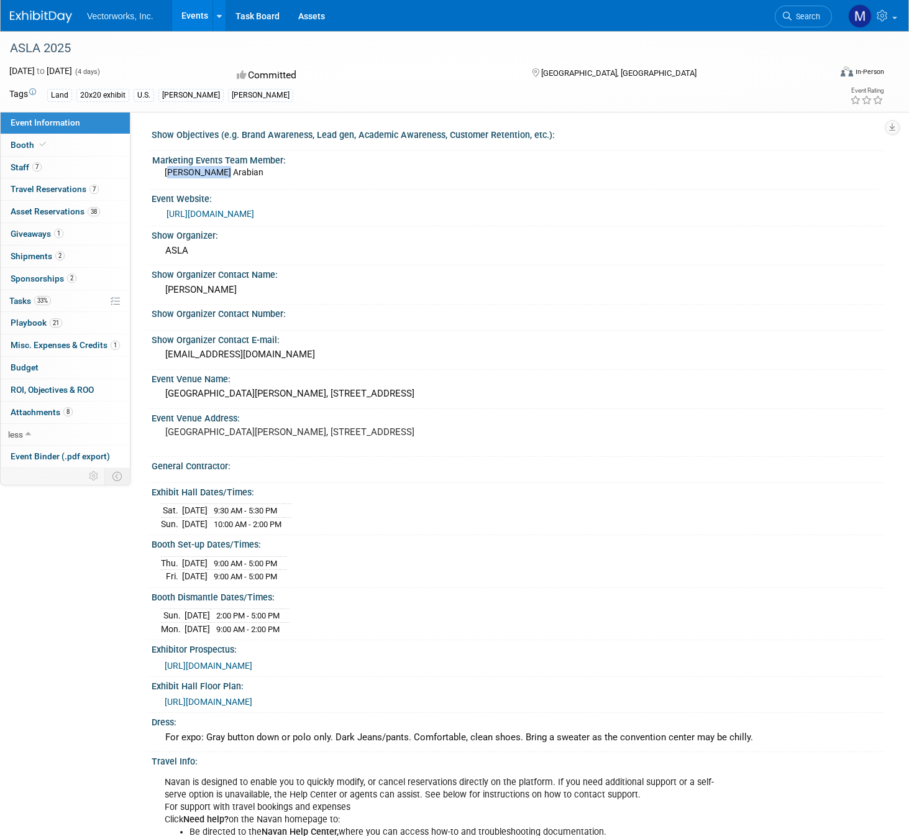
click at [168, 161] on div "Marketing Events Team Member:" at bounding box center [515, 159] width 726 height 16
drag, startPoint x: 168, startPoint y: 161, endPoint x: 226, endPoint y: 173, distance: 59.0
click at [226, 173] on div "Marketing Events Team Member: Tania Arabian" at bounding box center [514, 170] width 730 height 38
click at [226, 173] on div "Tania Arabian" at bounding box center [522, 176] width 714 height 20
click at [193, 16] on link "Events" at bounding box center [194, 15] width 45 height 31
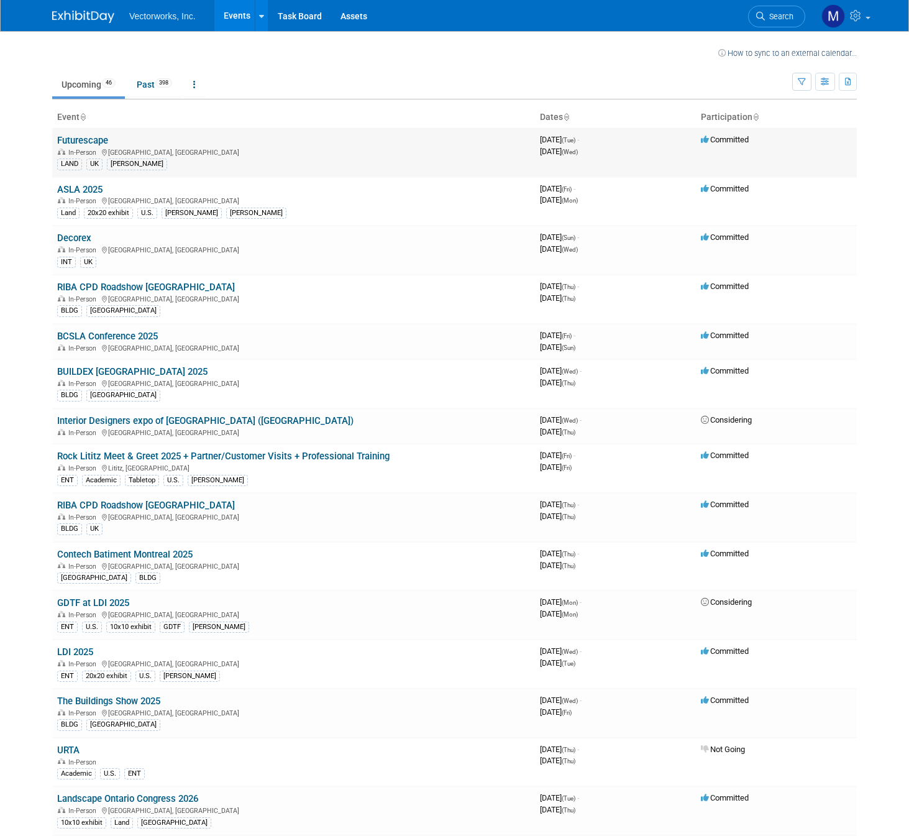
click at [78, 139] on link "Futurescape" at bounding box center [82, 140] width 51 height 11
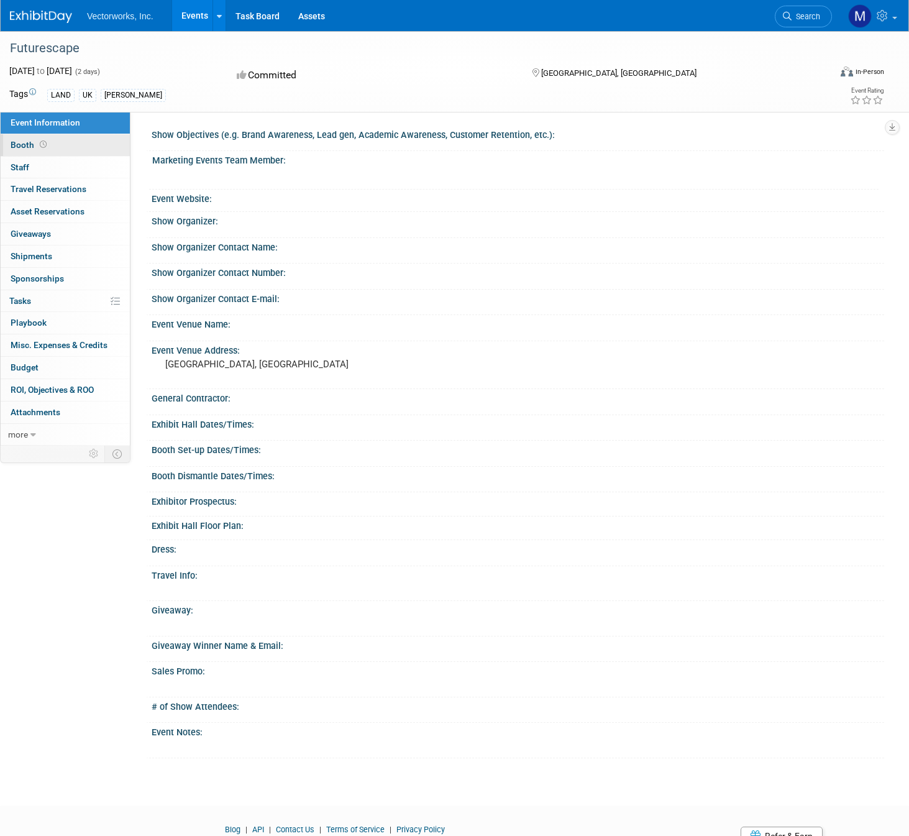
click at [20, 150] on link "Booth" at bounding box center [65, 145] width 129 height 22
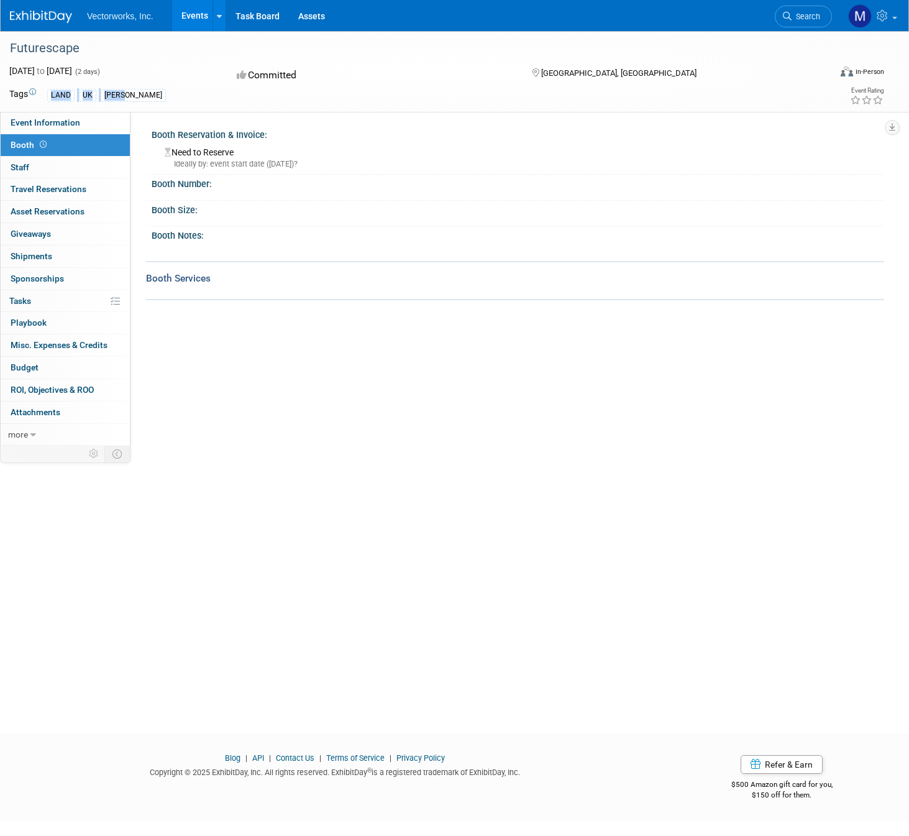
drag, startPoint x: 50, startPoint y: 94, endPoint x: 130, endPoint y: 94, distance: 80.2
click at [130, 94] on div "LAND UK Tania" at bounding box center [391, 95] width 688 height 14
drag, startPoint x: 129, startPoint y: 94, endPoint x: 13, endPoint y: 48, distance: 125.2
click at [13, 48] on div "Futurescape Oct 7, 2025 to Oct 8, 2025 (2 days) Oct 7, 2025 to Oct 8, 2025 Comm…" at bounding box center [454, 71] width 909 height 81
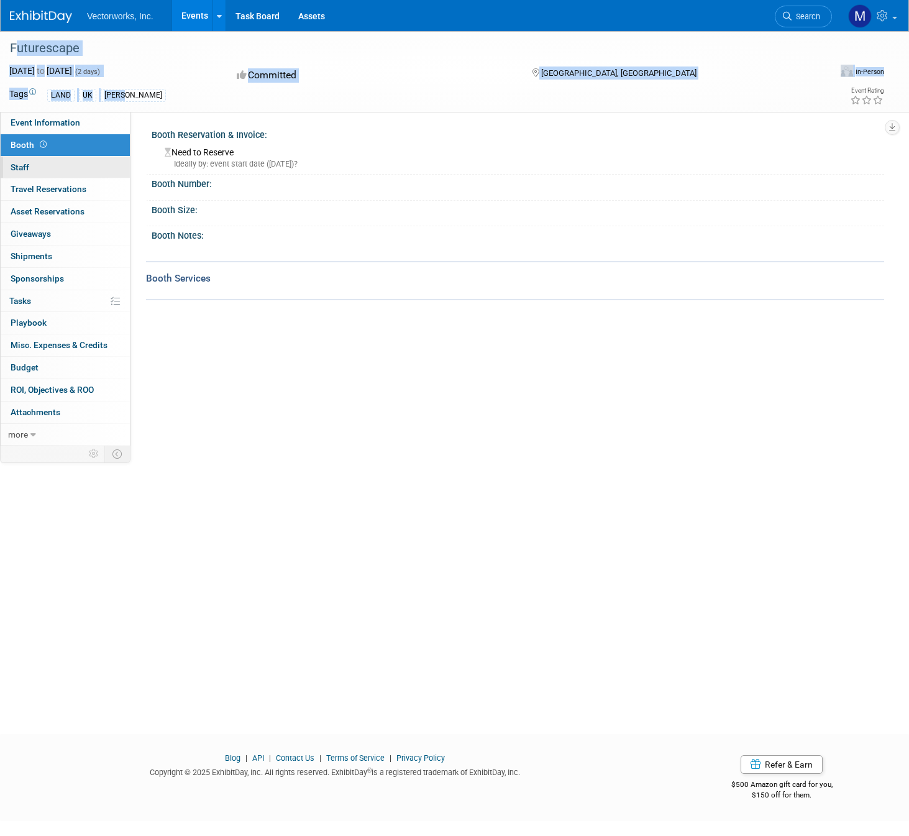
click at [45, 167] on link "0 Staff 0" at bounding box center [65, 168] width 129 height 22
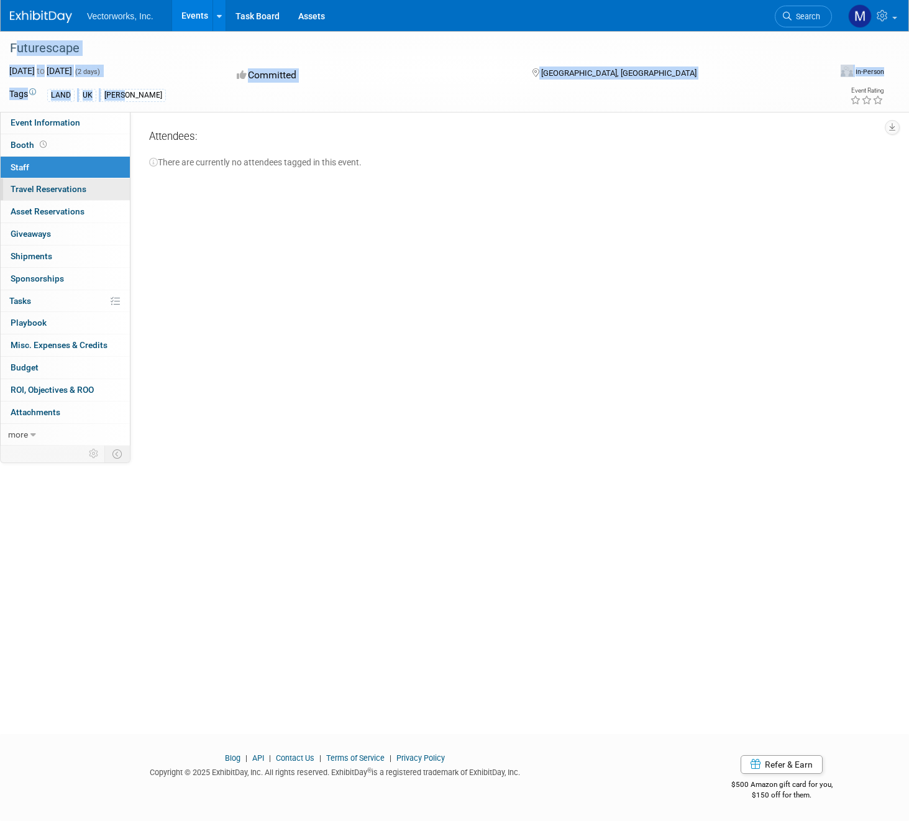
click at [50, 190] on span "Travel Reservations 0" at bounding box center [49, 189] width 76 height 10
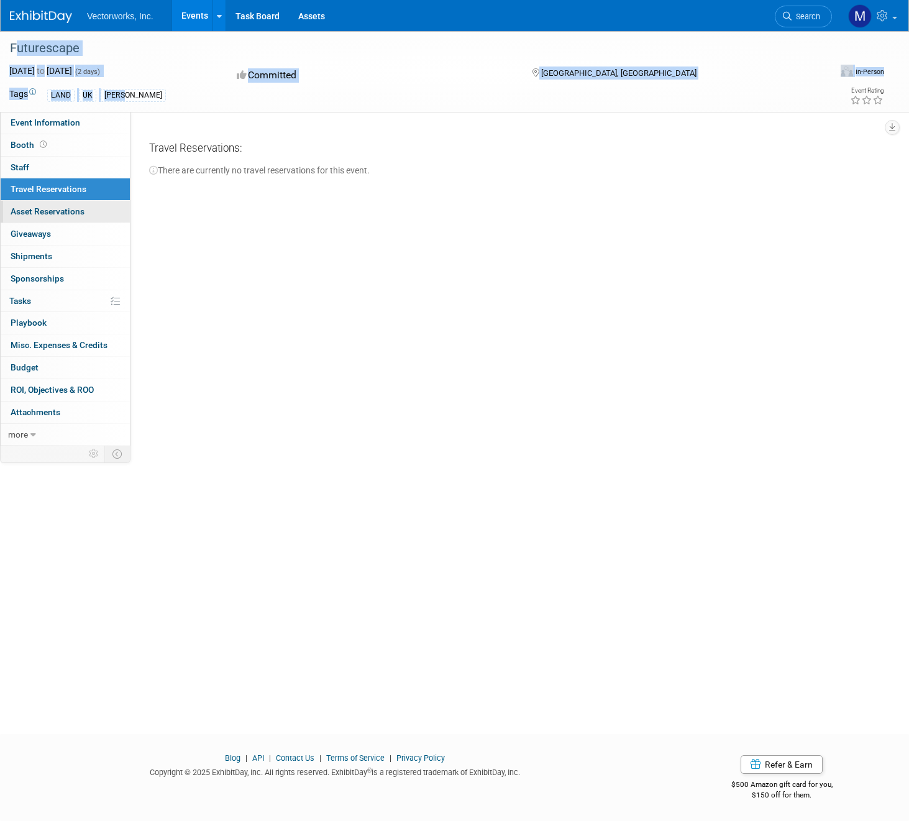
click at [55, 206] on link "0 Asset Reservations 0" at bounding box center [65, 212] width 129 height 22
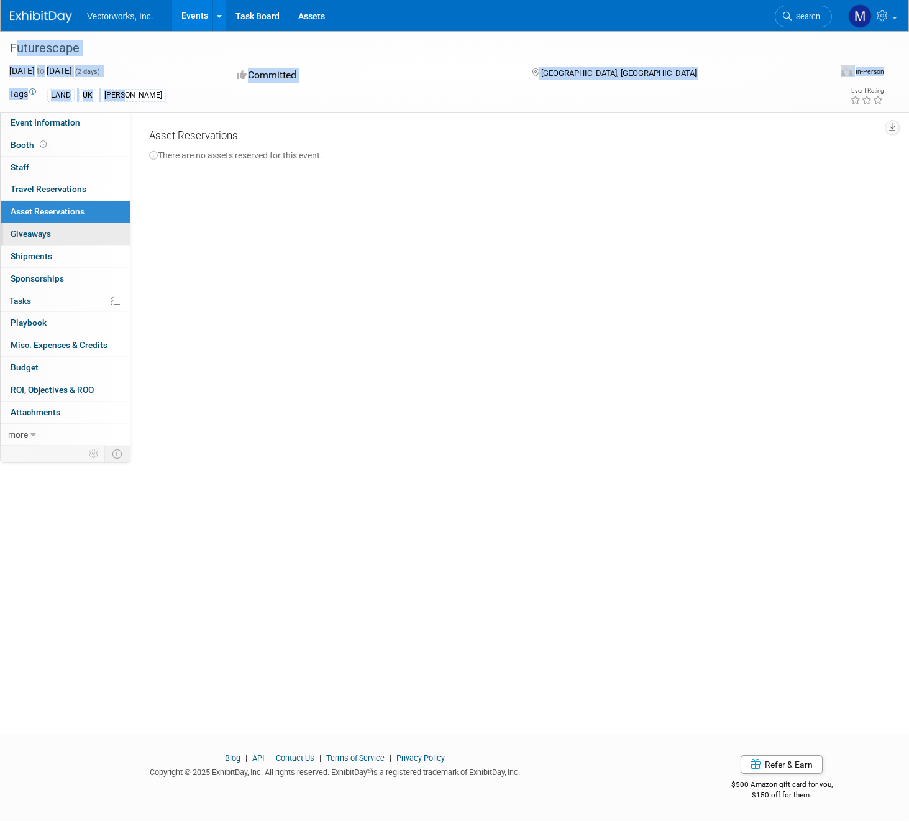
click at [53, 235] on link "0 Giveaways 0" at bounding box center [65, 234] width 129 height 22
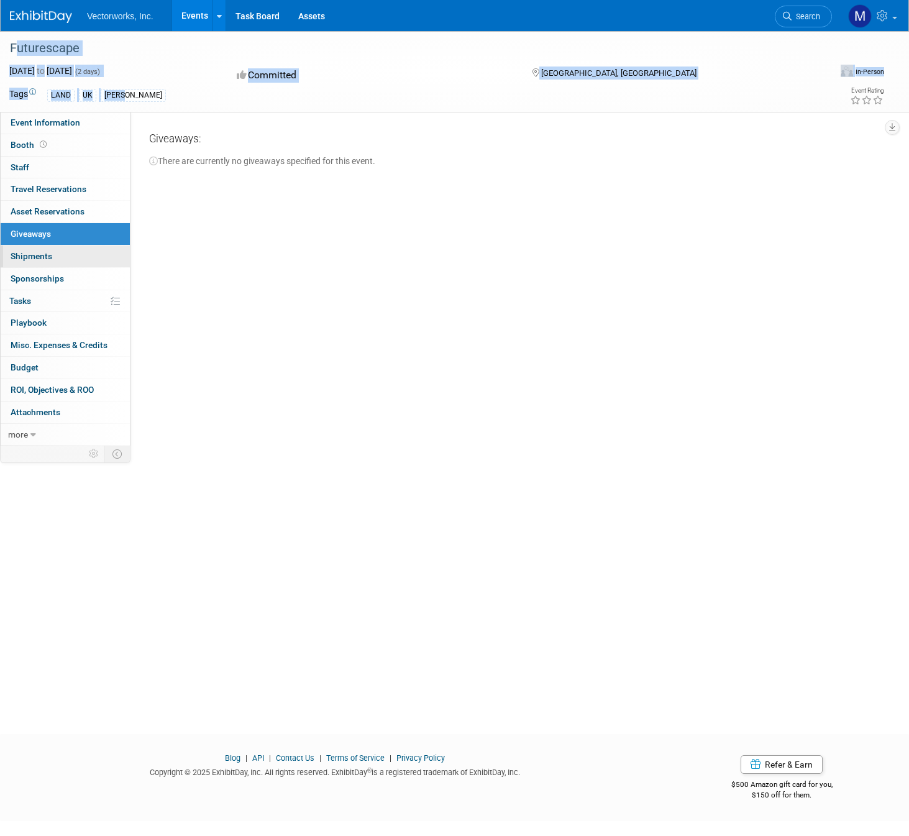
click at [50, 255] on span "Shipments 0" at bounding box center [32, 256] width 42 height 10
click at [41, 279] on span "Sponsorships 0" at bounding box center [37, 278] width 53 height 10
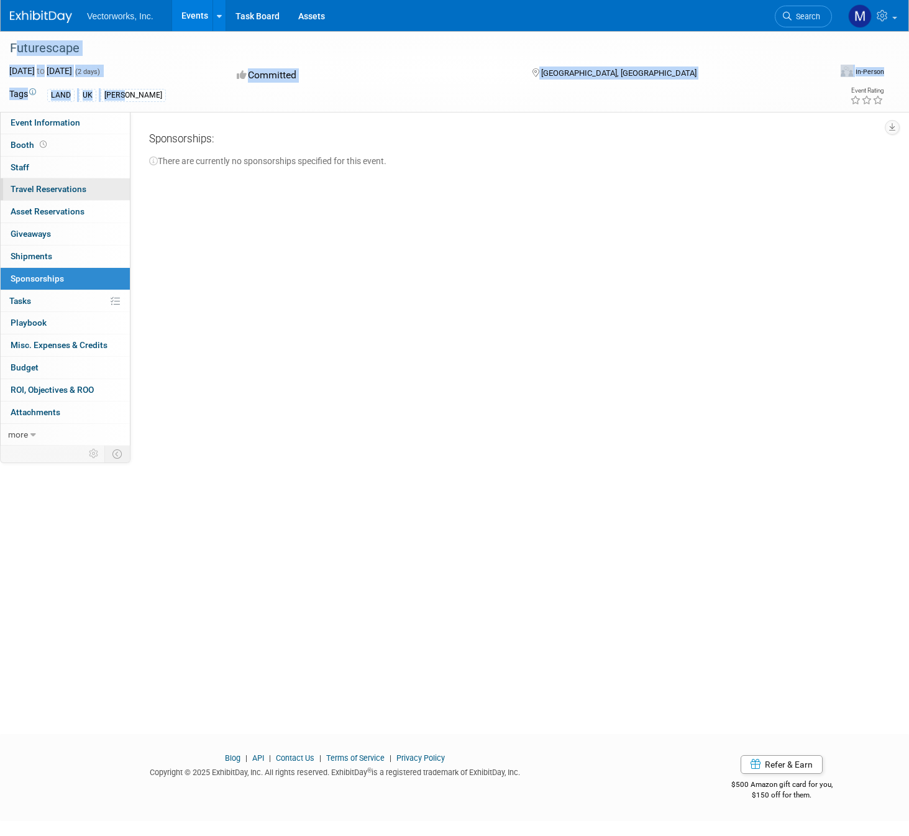
click at [42, 189] on span "Travel Reservations 0" at bounding box center [49, 189] width 76 height 10
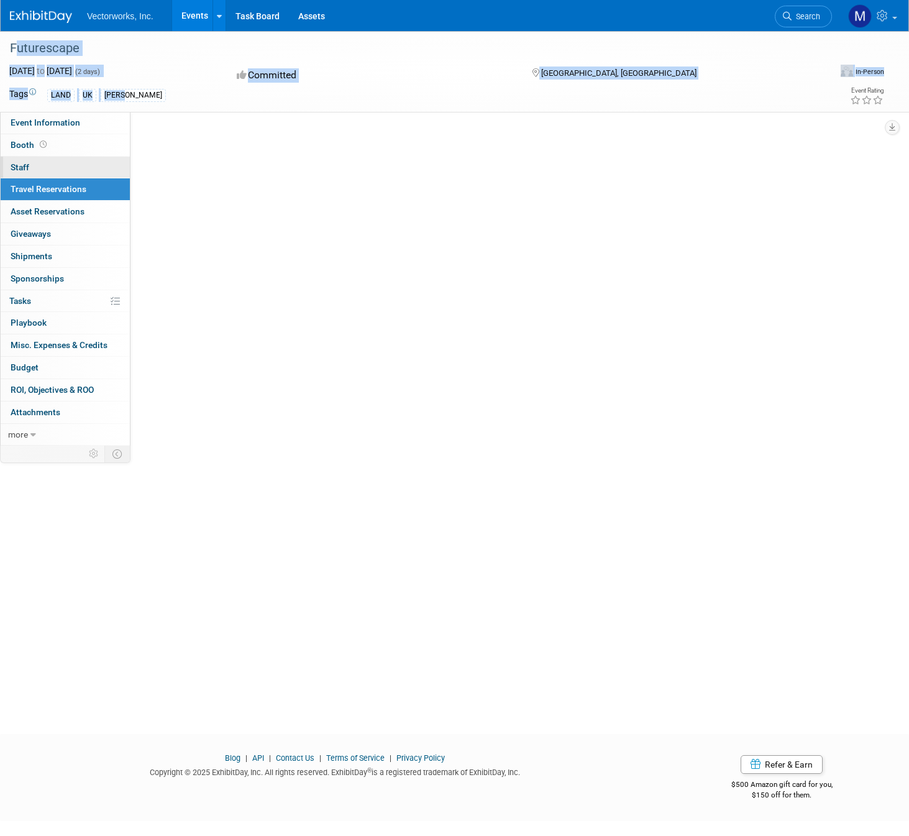
click at [36, 162] on link "0 Staff 0" at bounding box center [65, 168] width 129 height 22
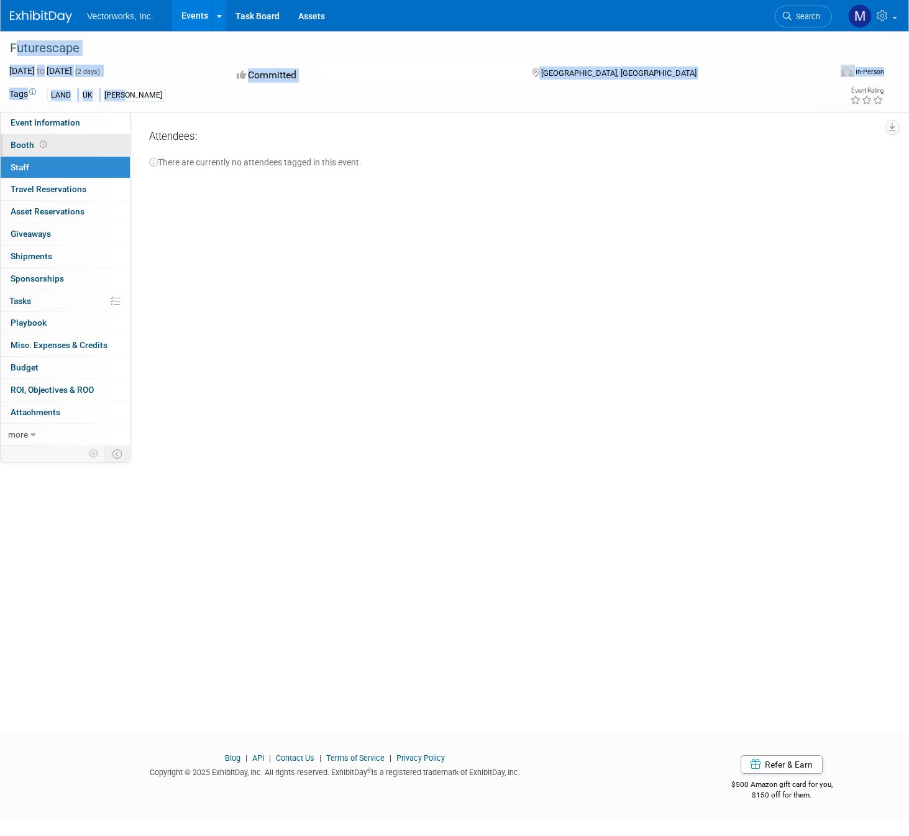
click at [18, 145] on span "Booth" at bounding box center [30, 145] width 39 height 10
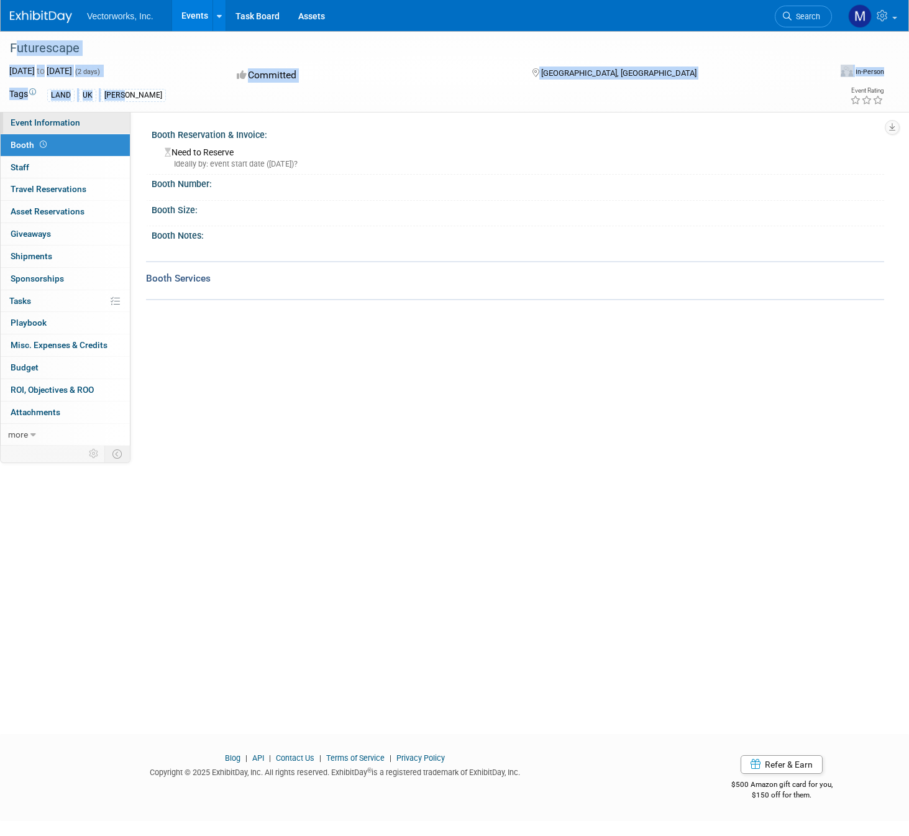
click at [24, 126] on span "Event Information" at bounding box center [46, 122] width 70 height 10
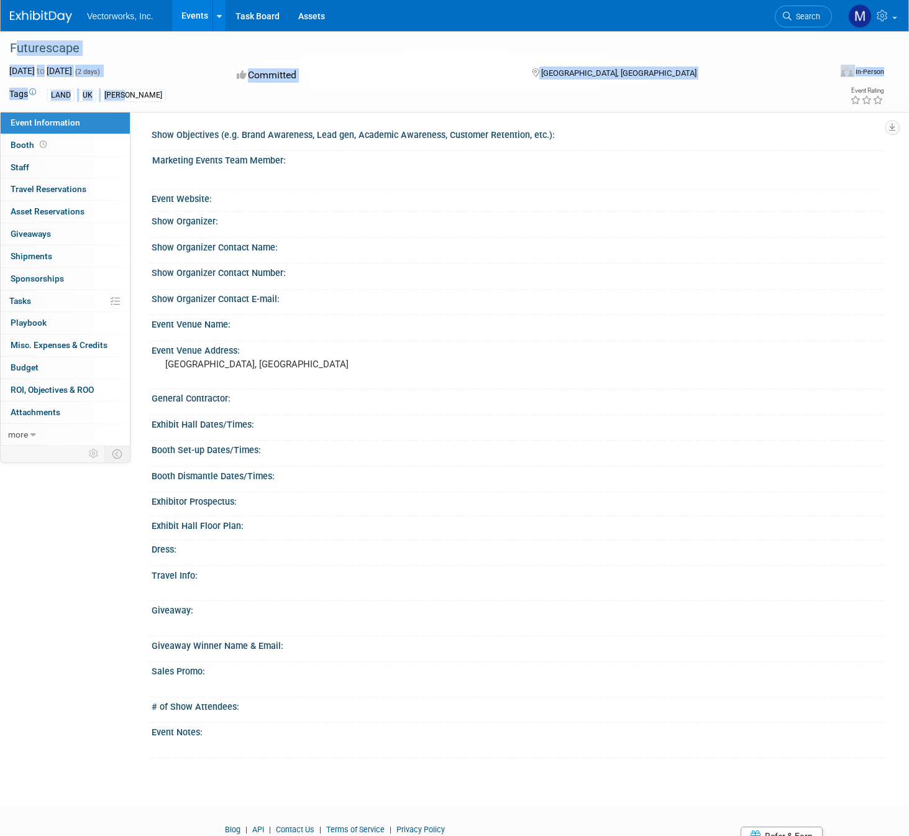
click at [32, 48] on div "Futurescape" at bounding box center [408, 48] width 804 height 22
drag, startPoint x: 29, startPoint y: 63, endPoint x: 136, endPoint y: 71, distance: 107.2
click at [136, 71] on div "Futurescape Oct 7, 2025 to Oct 8, 2025 (2 days) Oct 7, 2025 to Oct 8, 2025 Comm…" at bounding box center [454, 71] width 909 height 81
click at [100, 71] on span "(2 days)" at bounding box center [87, 72] width 26 height 8
drag, startPoint x: 136, startPoint y: 71, endPoint x: 16, endPoint y: 43, distance: 123.3
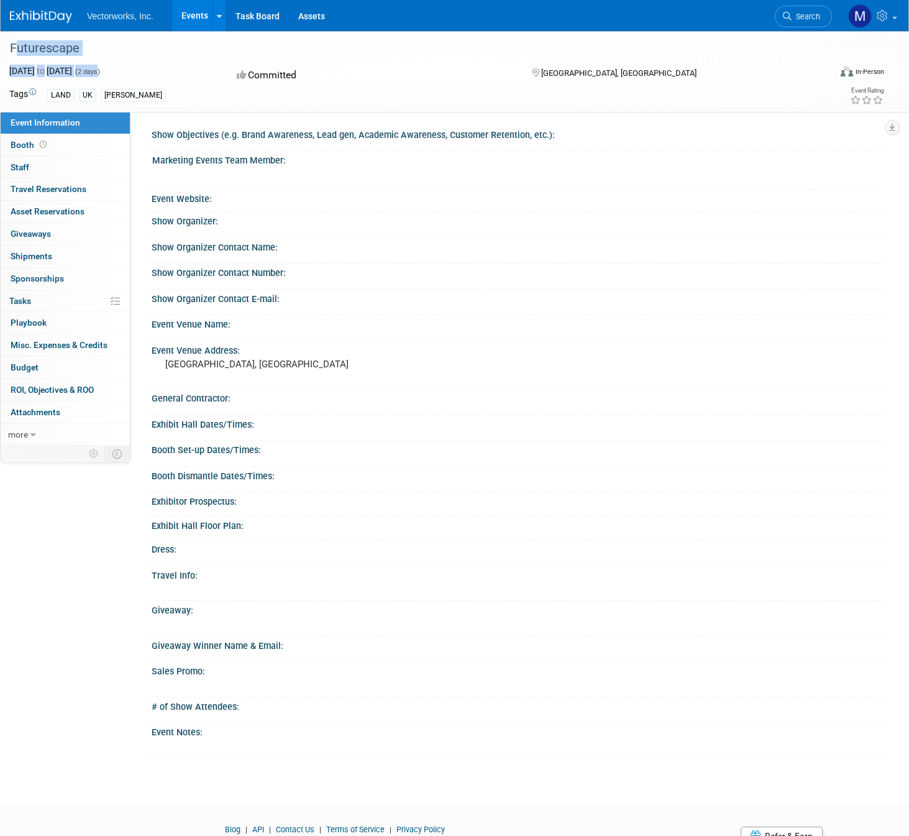
click at [16, 43] on div "Futurescape Oct 7, 2025 to Oct 8, 2025 (2 days) Oct 7, 2025 to Oct 8, 2025 Comm…" at bounding box center [454, 71] width 909 height 81
click at [16, 43] on div "Futurescape" at bounding box center [408, 48] width 804 height 22
click at [192, 19] on link "Events" at bounding box center [194, 15] width 45 height 31
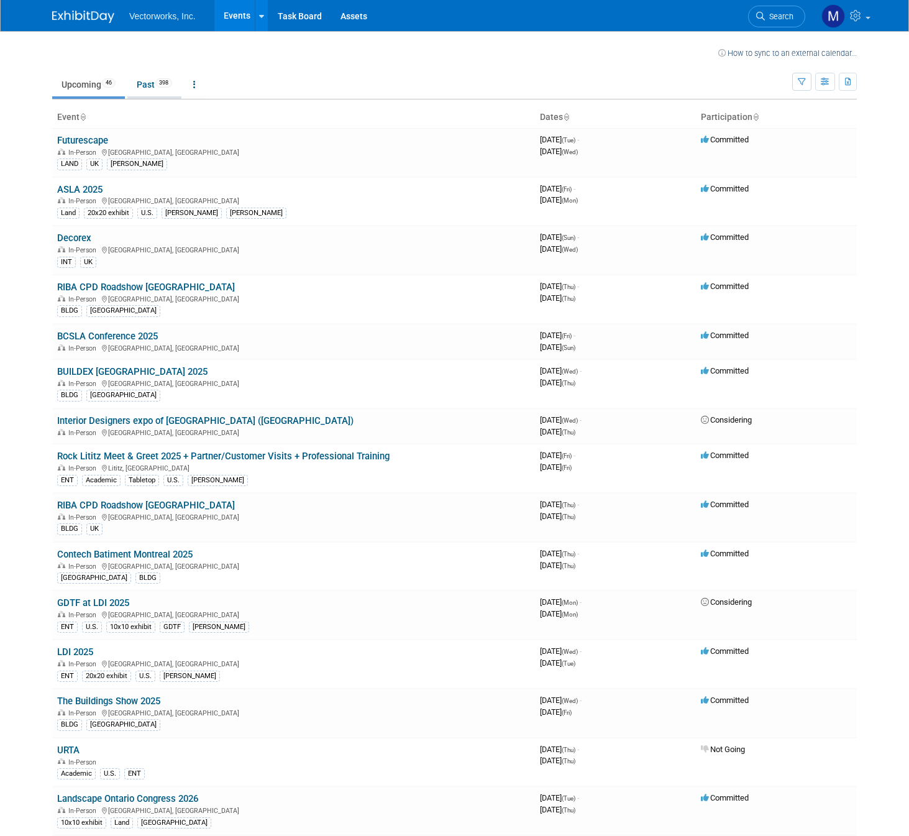
click at [139, 84] on link "Past 398" at bounding box center [154, 85] width 54 height 24
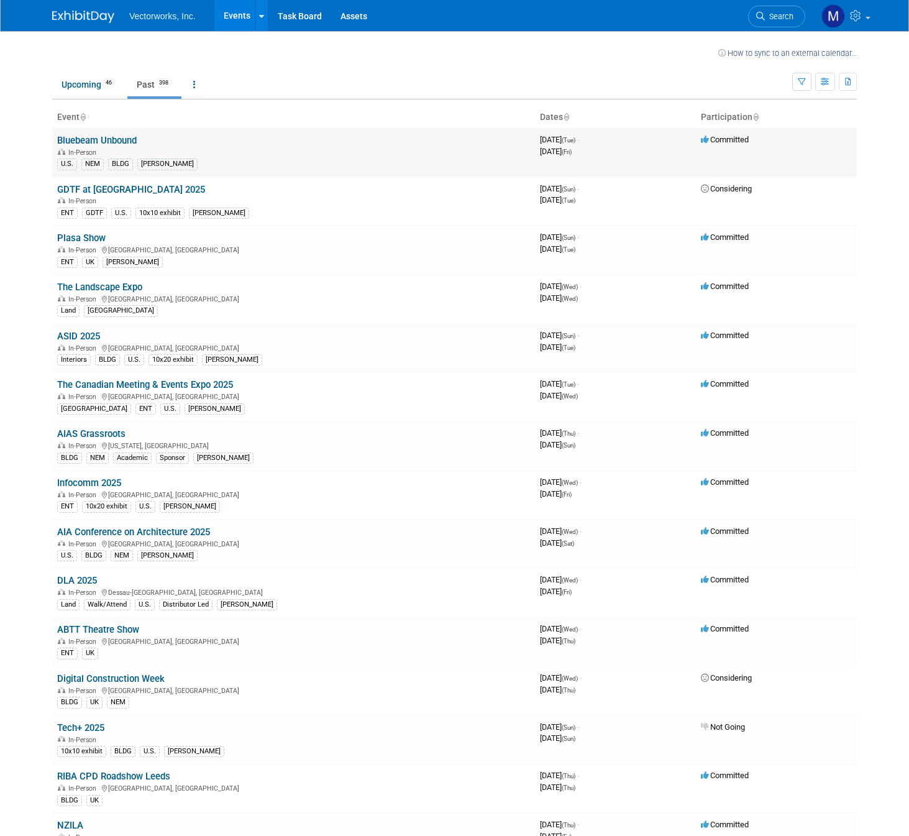
click at [90, 139] on link "Bluebeam Unbound" at bounding box center [97, 140] width 80 height 11
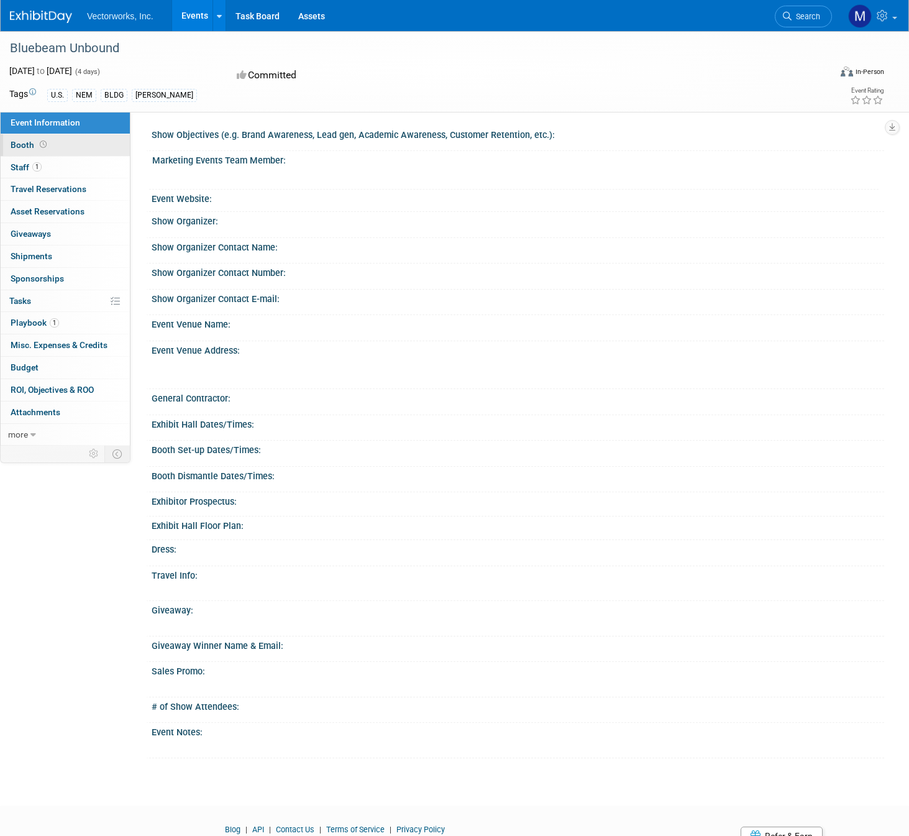
click at [27, 145] on span "Booth" at bounding box center [30, 145] width 39 height 10
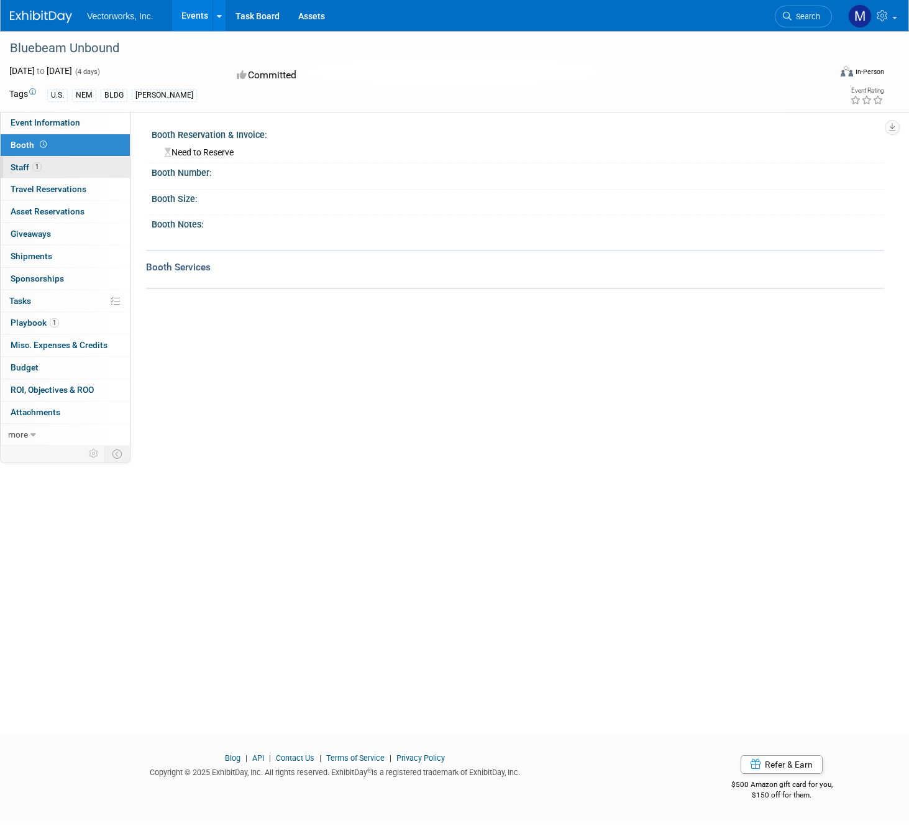
click at [27, 163] on span "Staff 1" at bounding box center [26, 167] width 31 height 10
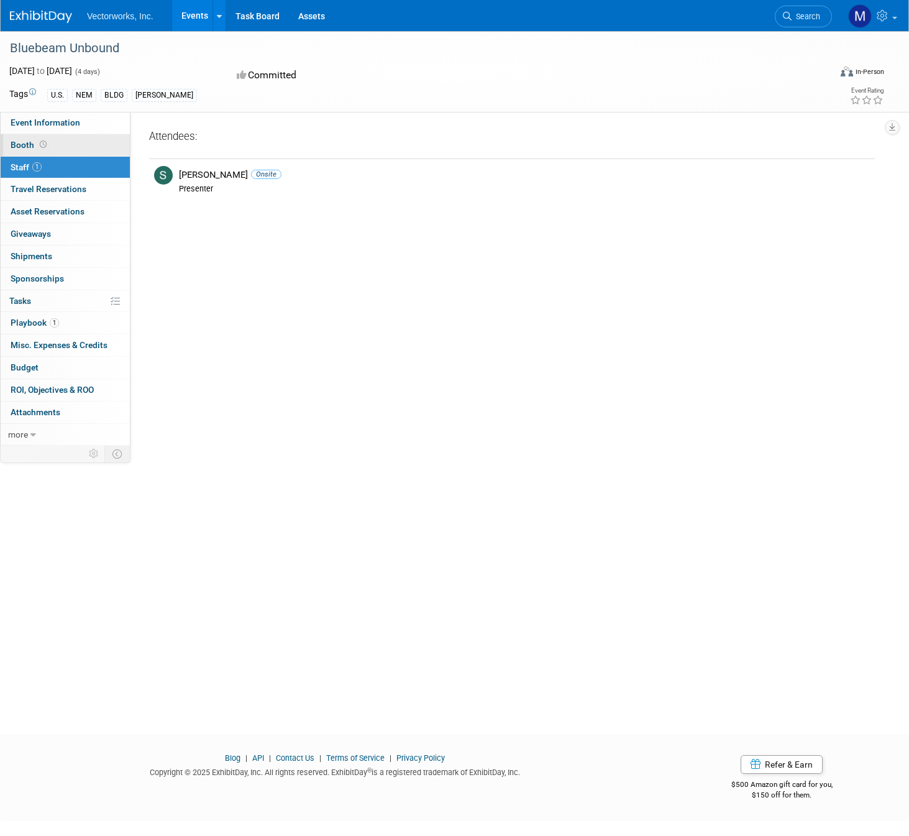
click at [22, 148] on span "Booth" at bounding box center [30, 145] width 39 height 10
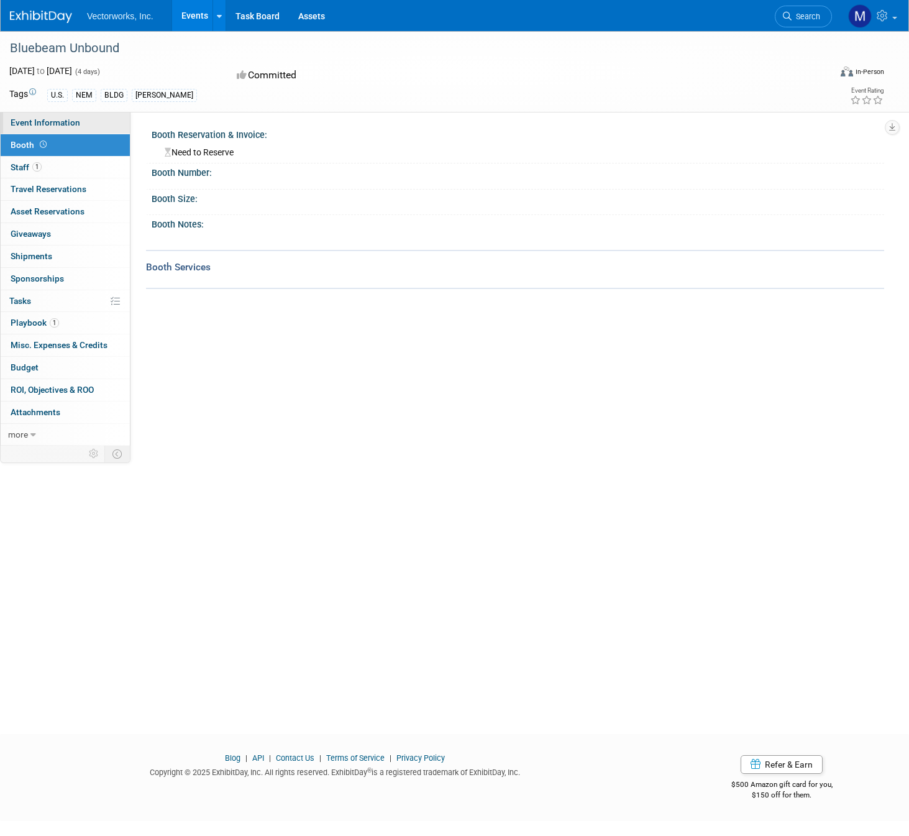
click at [30, 121] on span "Event Information" at bounding box center [46, 122] width 70 height 10
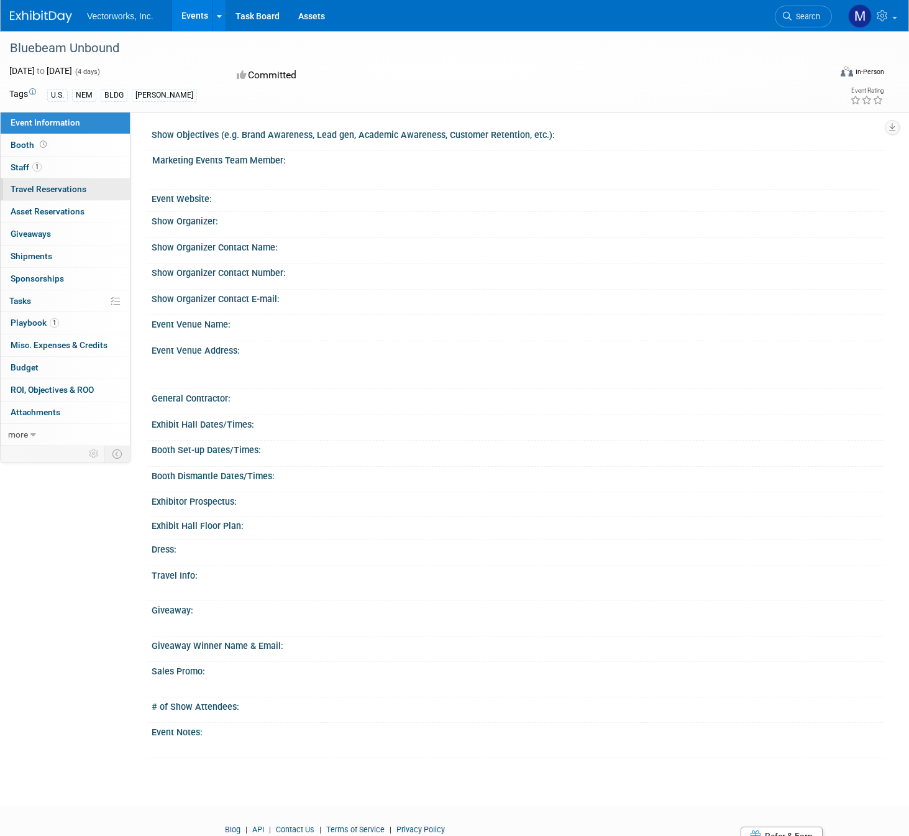
click at [27, 186] on span "Travel Reservations 0" at bounding box center [49, 189] width 76 height 10
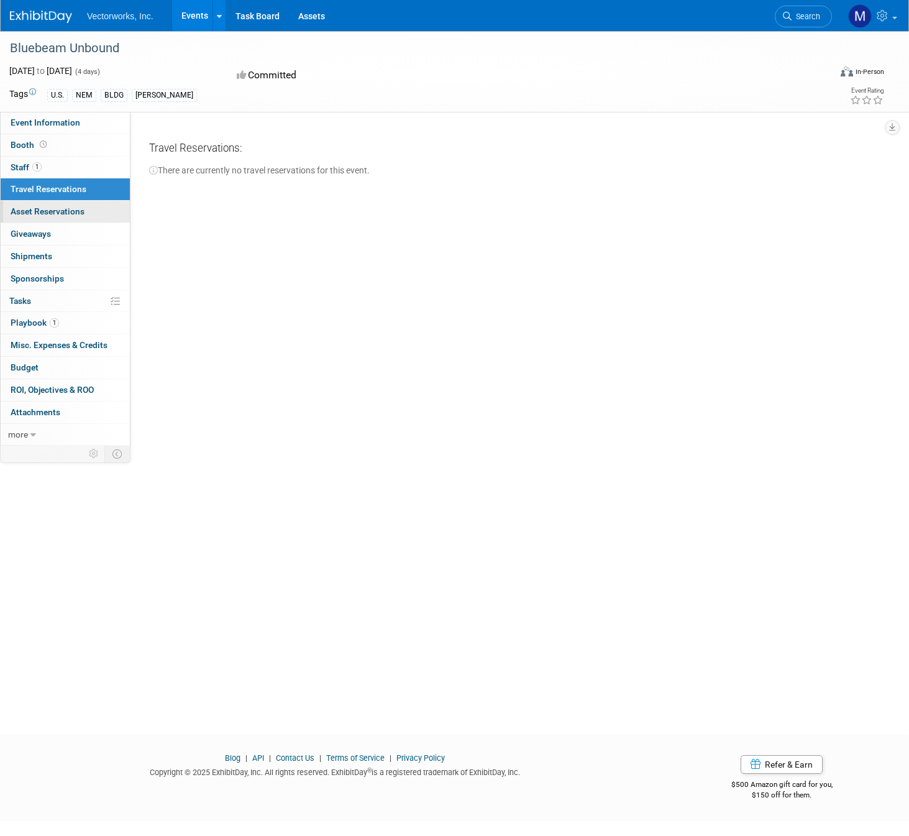
click at [30, 214] on span "Asset Reservations 0" at bounding box center [48, 211] width 74 height 10
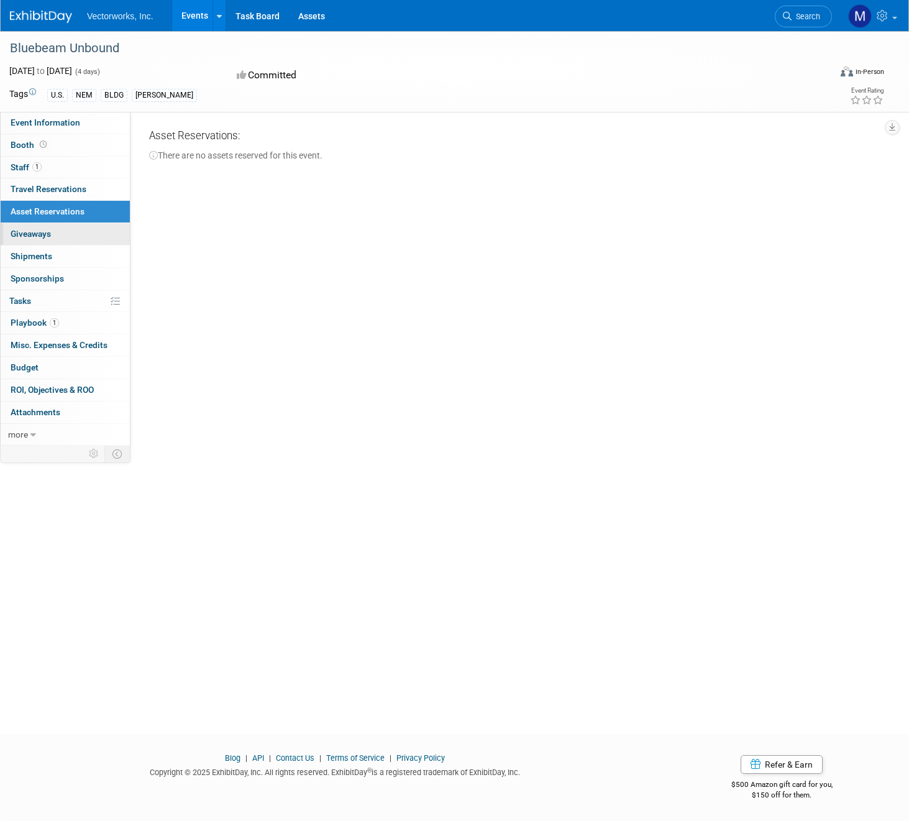
click at [39, 233] on span "Giveaways 0" at bounding box center [31, 234] width 40 height 10
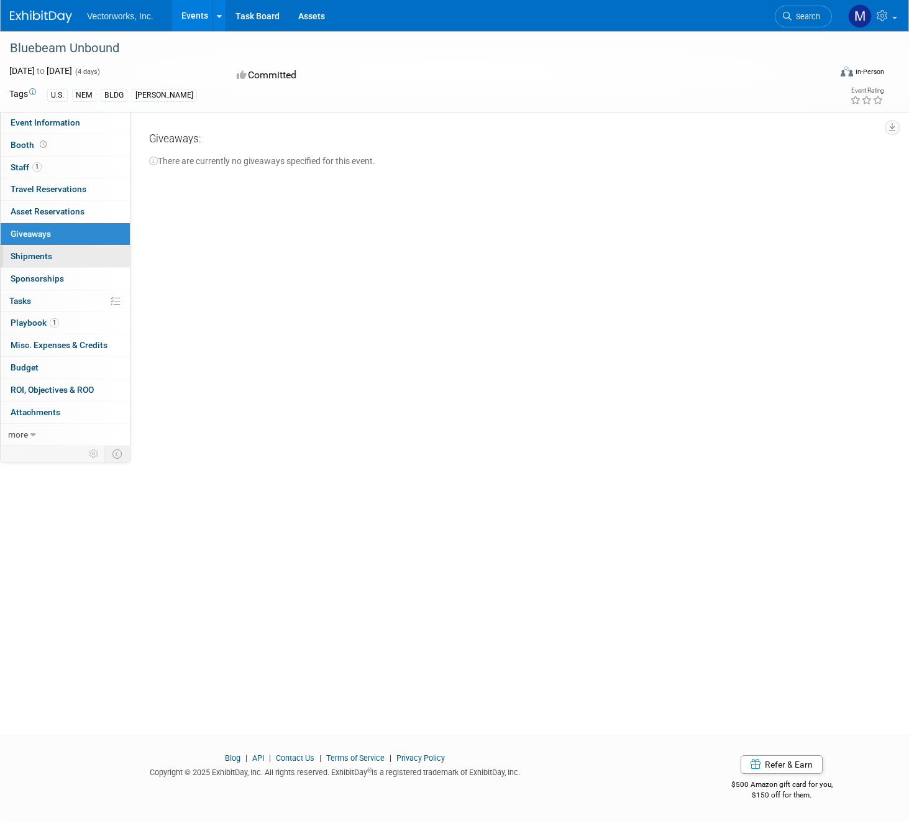
click at [47, 254] on span "Shipments 0" at bounding box center [32, 256] width 42 height 10
click at [47, 272] on link "0 Sponsorships 0" at bounding box center [65, 279] width 129 height 22
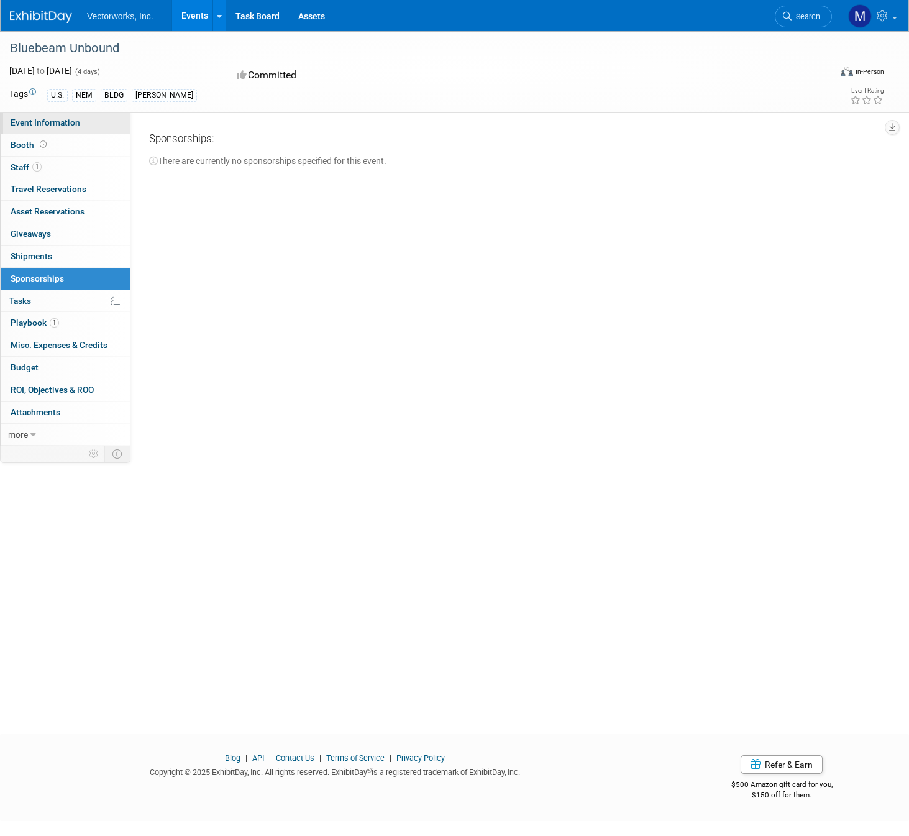
click at [33, 131] on link "Event Information" at bounding box center [65, 123] width 129 height 22
